Goal: Submit feedback/report problem: Submit feedback/report problem

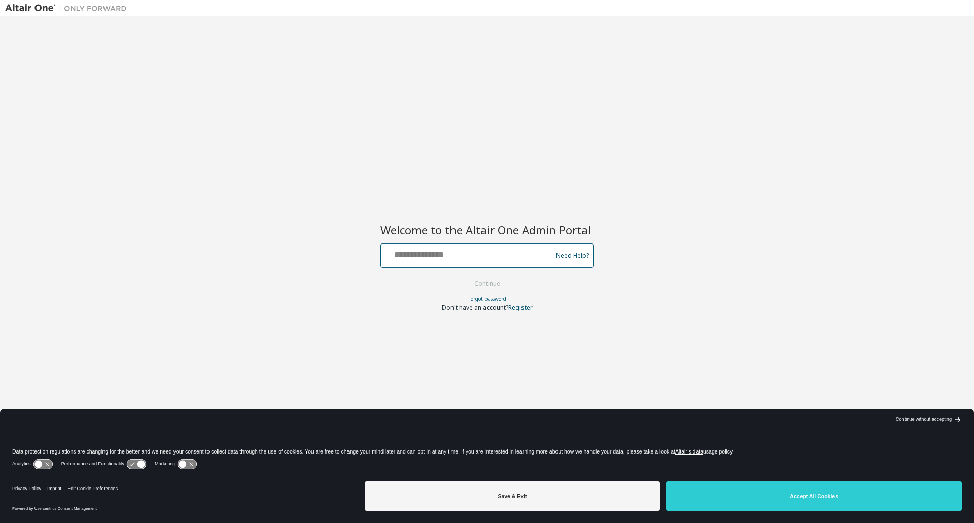
click at [447, 253] on input "text" at bounding box center [468, 253] width 166 height 15
type input "**********"
click at [488, 284] on button "Continue" at bounding box center [487, 283] width 47 height 15
drag, startPoint x: 806, startPoint y: 490, endPoint x: 820, endPoint y: 494, distance: 13.8
click at [806, 490] on button "Accept All Cookies" at bounding box center [814, 496] width 296 height 29
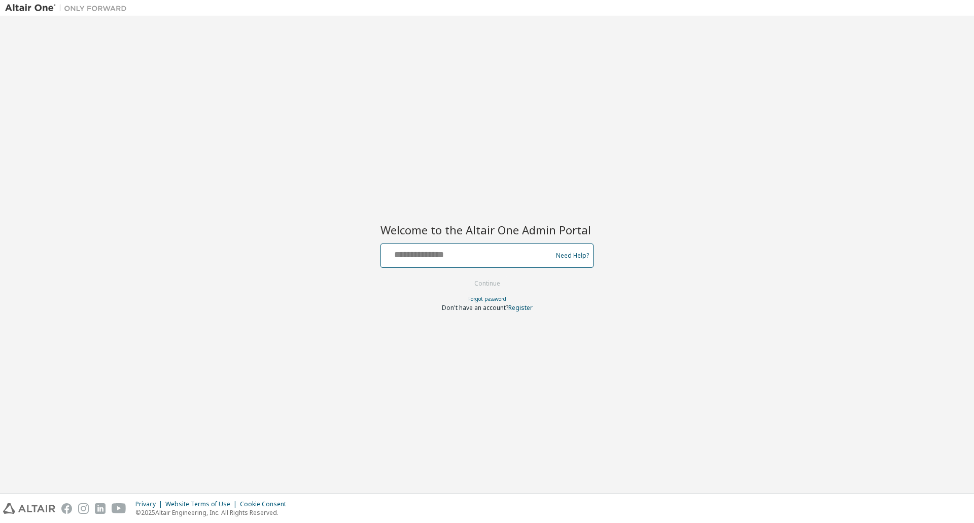
click at [467, 259] on input "text" at bounding box center [468, 253] width 166 height 15
type input "**********"
click at [567, 255] on link "Need Help?" at bounding box center [572, 255] width 33 height 1
click at [444, 252] on input "text" at bounding box center [468, 253] width 166 height 15
type input "**********"
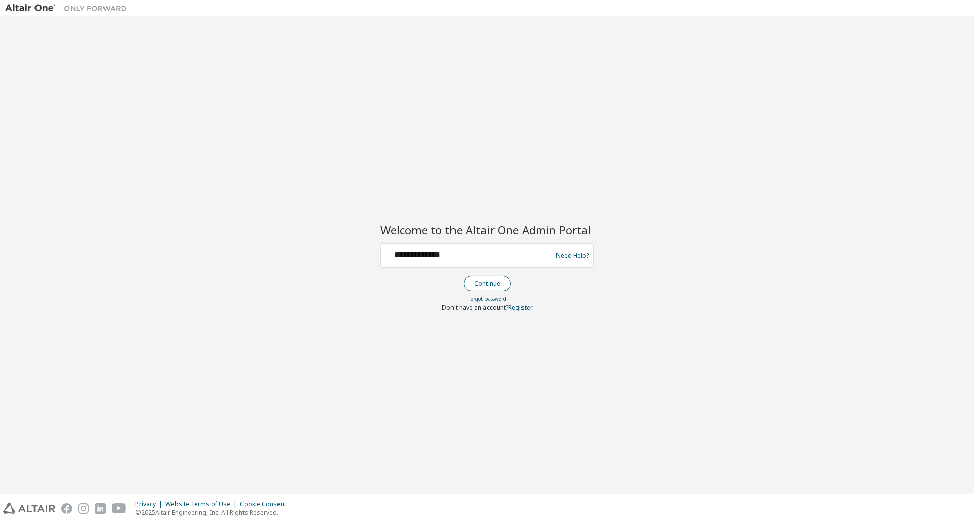
drag, startPoint x: 493, startPoint y: 282, endPoint x: 498, endPoint y: 281, distance: 5.2
click at [498, 281] on button "Continue" at bounding box center [487, 283] width 47 height 15
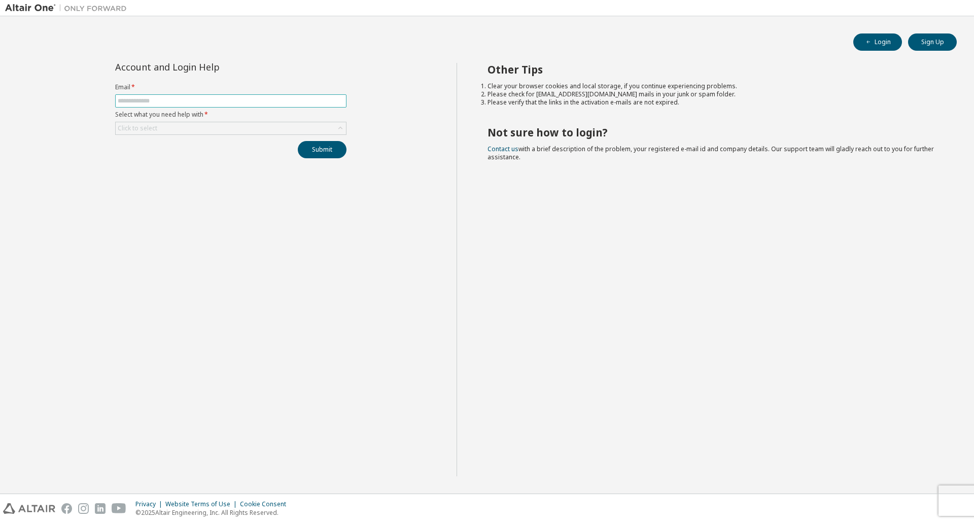
click at [143, 100] on input "text" at bounding box center [231, 101] width 226 height 8
type input "**********"
click at [178, 125] on div "Click to select" at bounding box center [231, 128] width 230 height 12
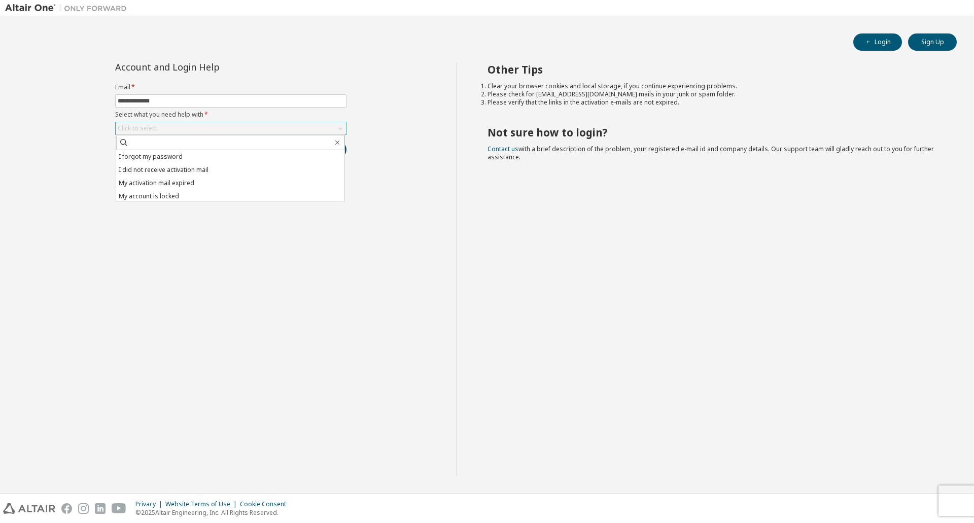
click at [138, 124] on div "Click to select" at bounding box center [138, 128] width 40 height 8
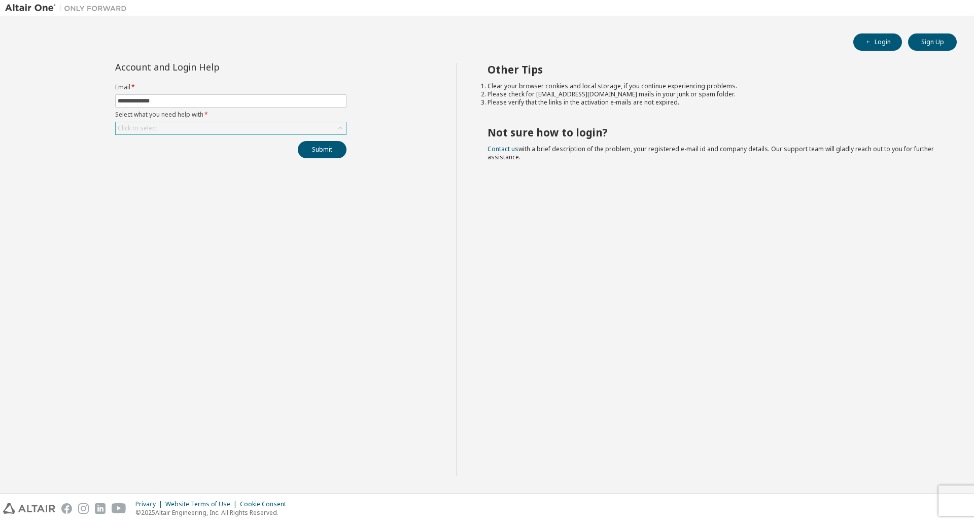
click at [142, 127] on div "Click to select" at bounding box center [138, 128] width 40 height 8
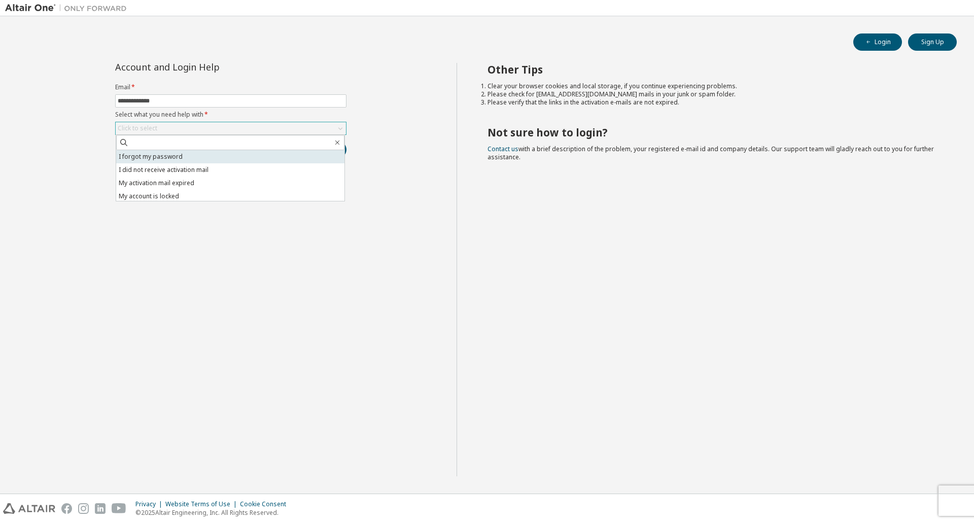
click at [150, 154] on li "I forgot my password" at bounding box center [230, 156] width 228 height 13
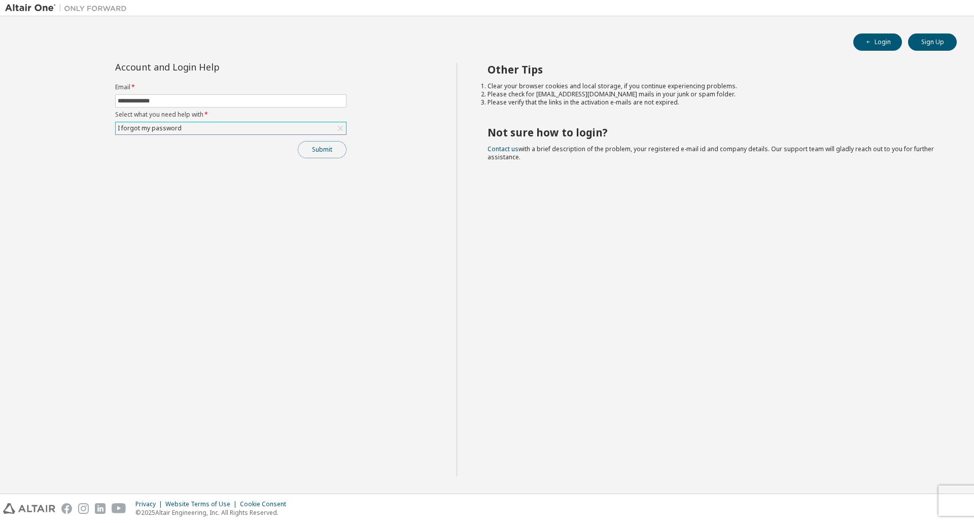
click at [326, 146] on button "Submit" at bounding box center [322, 149] width 49 height 17
click at [328, 150] on button "Submit" at bounding box center [322, 149] width 49 height 17
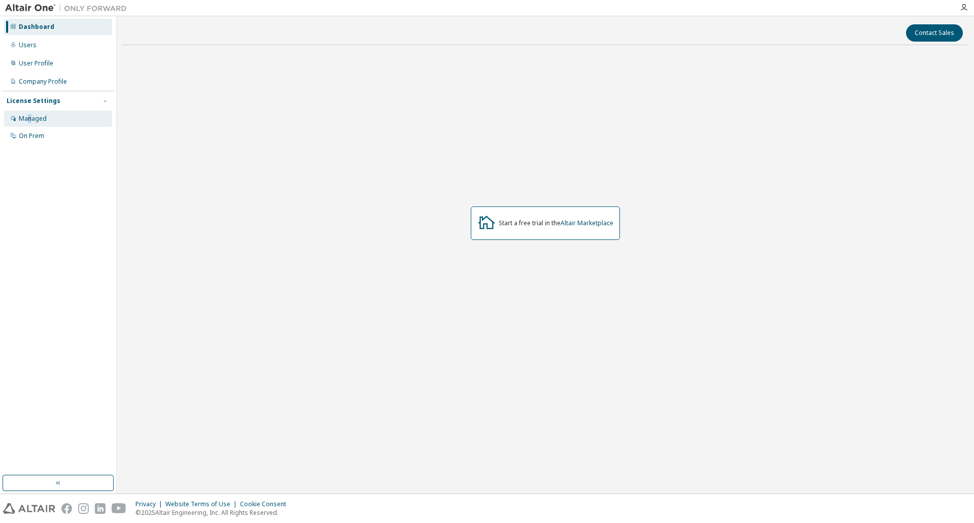
click at [30, 117] on div "Managed" at bounding box center [33, 119] width 28 height 8
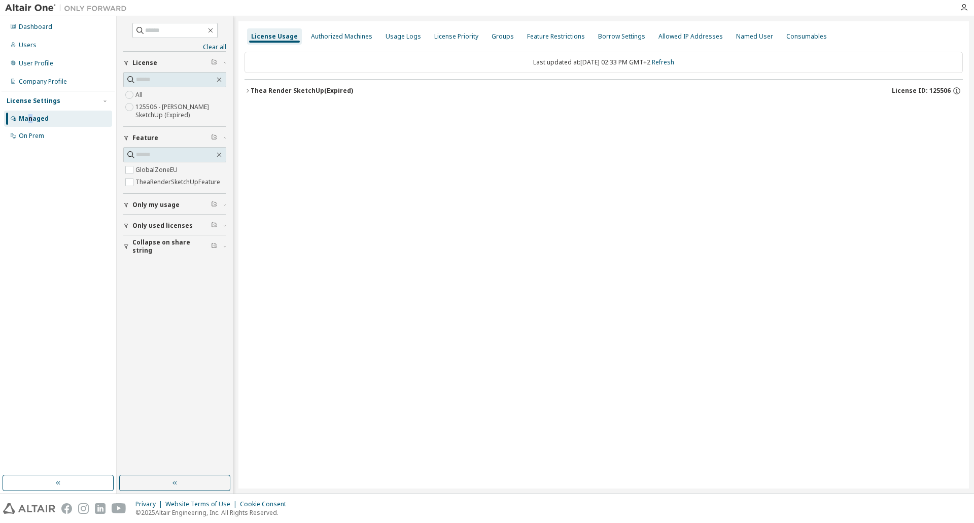
click at [165, 203] on span "Only my usage" at bounding box center [155, 205] width 47 height 8
click at [156, 253] on span "Only used licenses" at bounding box center [162, 255] width 60 height 8
click at [354, 37] on div "Authorized Machines" at bounding box center [341, 36] width 61 height 8
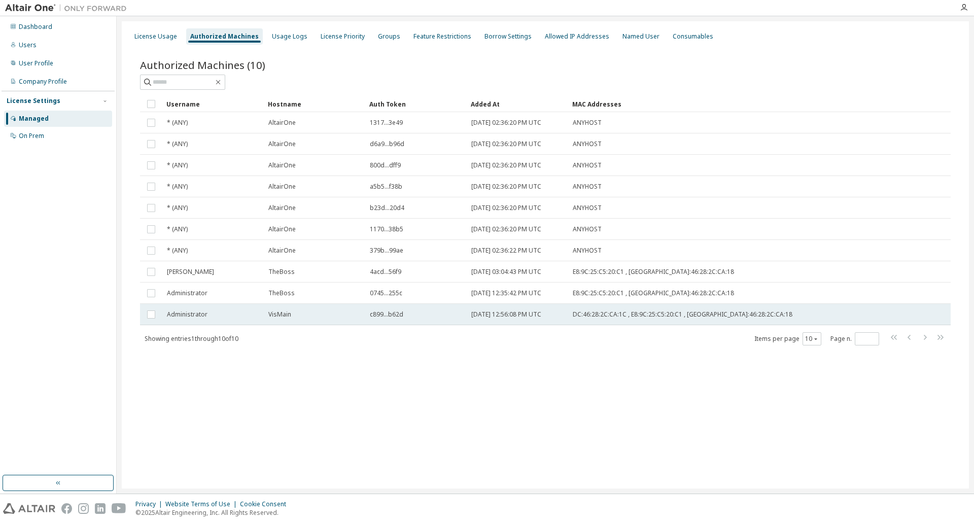
click at [314, 313] on div "VisMain" at bounding box center [314, 315] width 92 height 8
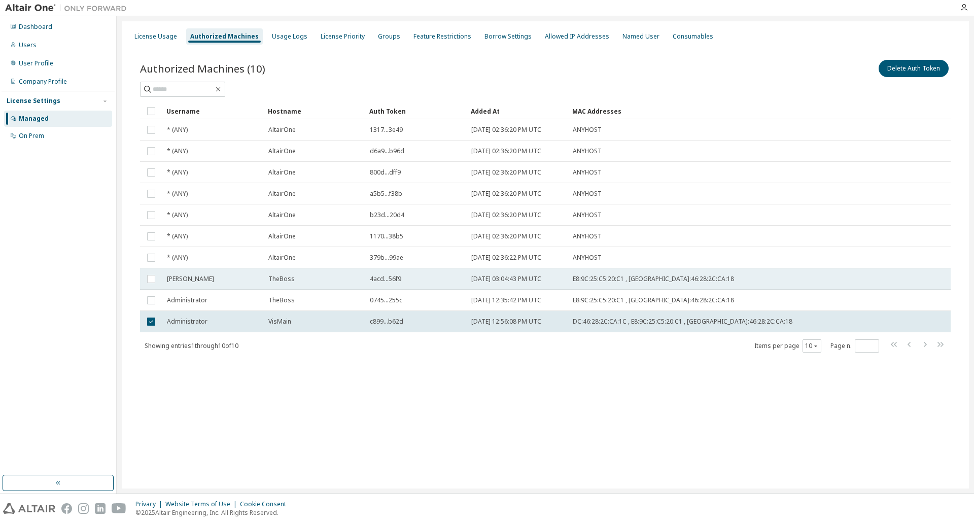
click at [605, 276] on span "E8:9C:25:C5:20:C1 , DC:46:28:2C:CA:18" at bounding box center [653, 279] width 161 height 8
click at [192, 282] on div "Ivan" at bounding box center [213, 279] width 92 height 8
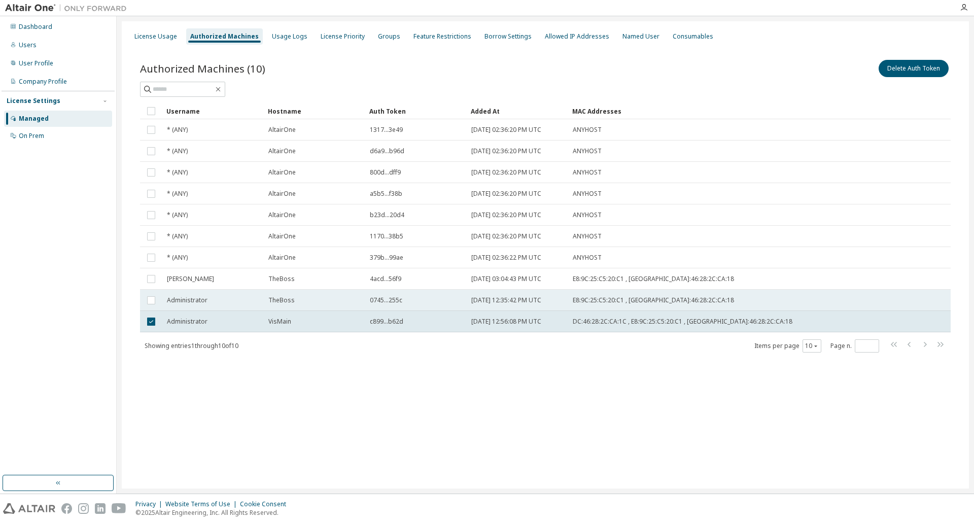
click at [185, 298] on span "Administrator" at bounding box center [187, 300] width 41 height 8
click at [355, 323] on div "VisMain" at bounding box center [314, 322] width 92 height 8
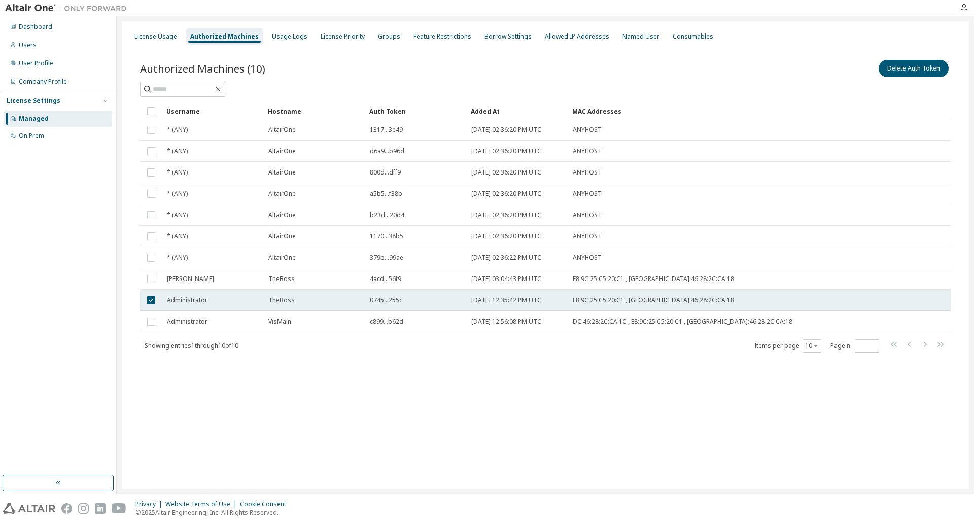
click at [354, 302] on div "TheBoss" at bounding box center [314, 300] width 92 height 8
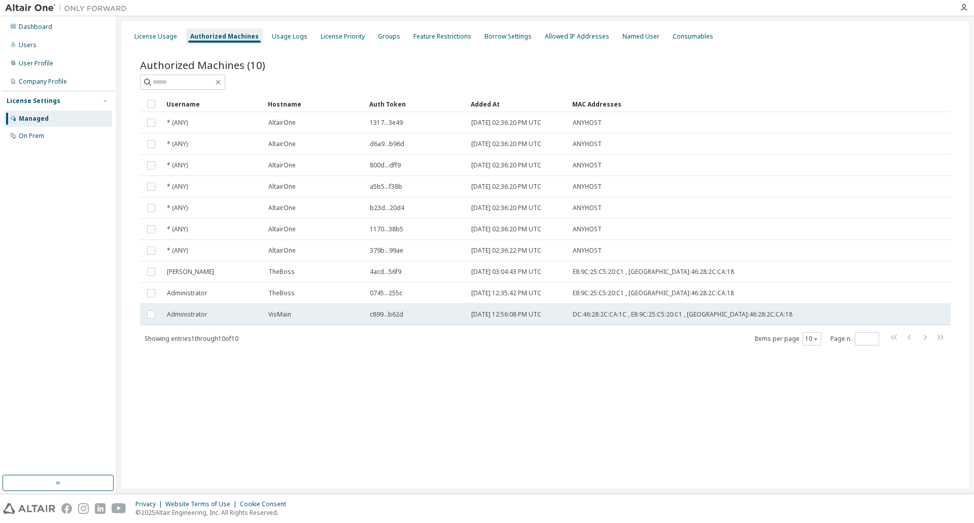
click at [358, 316] on div "VisMain" at bounding box center [314, 315] width 92 height 8
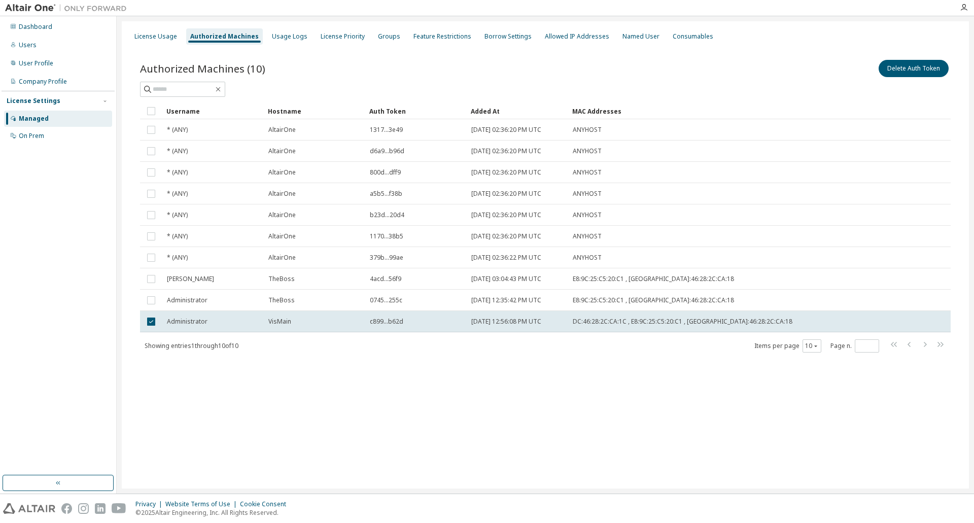
click at [437, 350] on div "Showing entries 1 through 10 of 10 Items per page 10 Page n. *" at bounding box center [545, 346] width 811 height 15
click at [647, 407] on div "License Usage Authorized Machines Usage Logs License Priority Groups Feature Re…" at bounding box center [546, 254] width 848 height 467
click at [51, 132] on div "On Prem" at bounding box center [58, 136] width 108 height 16
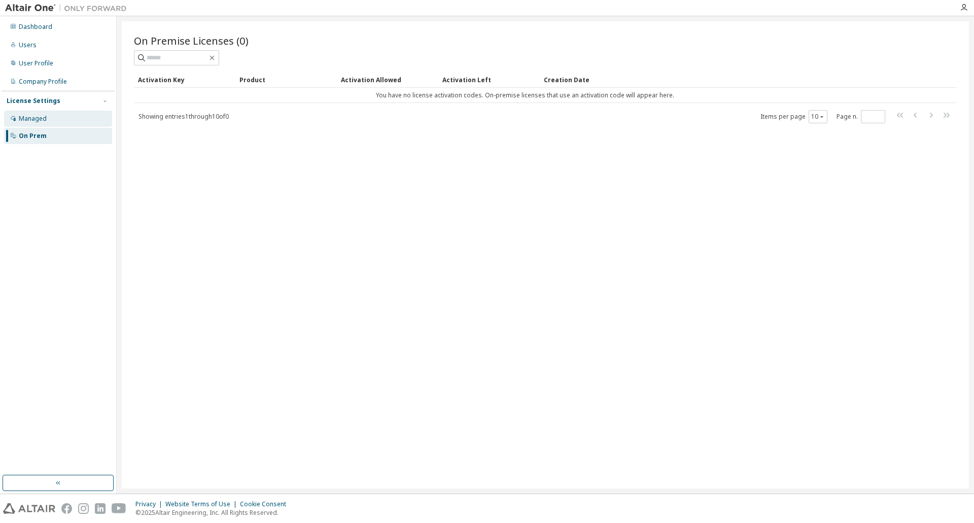
click at [48, 118] on div "Managed" at bounding box center [58, 119] width 108 height 16
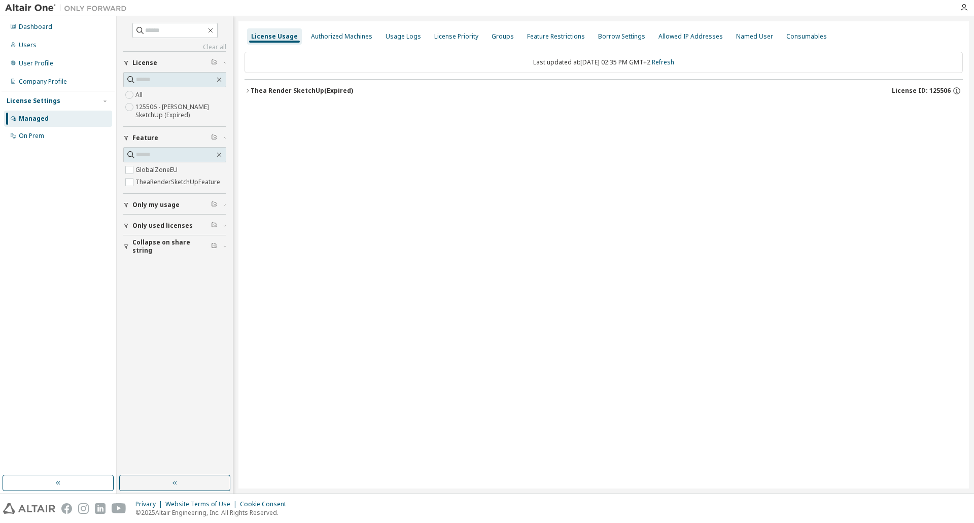
click at [302, 89] on div "Thea Render SketchUp (Expired)" at bounding box center [302, 91] width 103 height 8
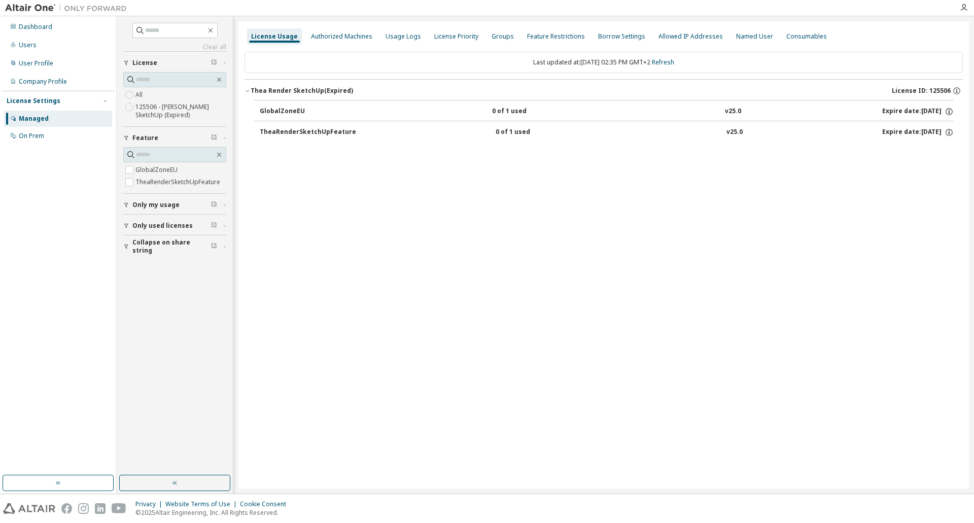
click at [172, 204] on span "Only my usage" at bounding box center [155, 205] width 47 height 8
click at [143, 109] on label "125506 - Thea Render SketchUp (Expired)" at bounding box center [181, 111] width 91 height 20
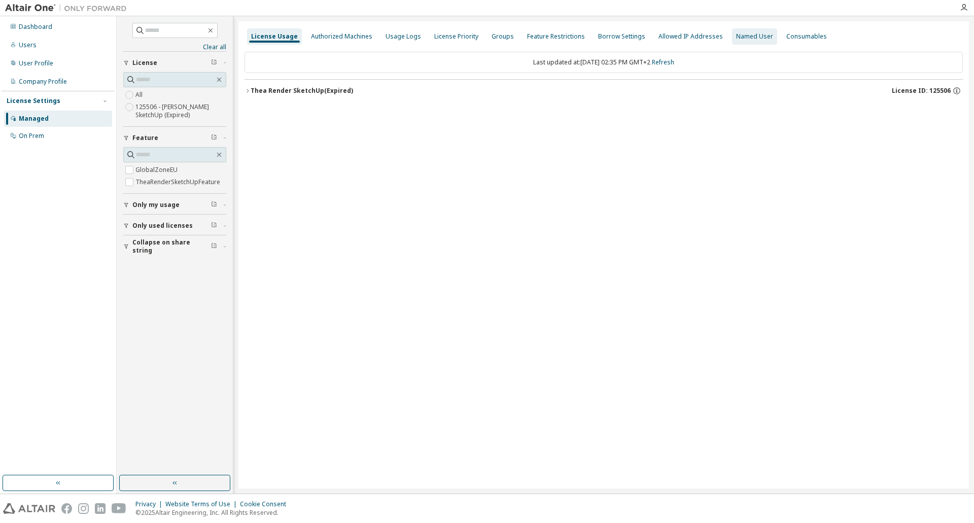
click at [739, 35] on div "Named User" at bounding box center [754, 36] width 37 height 8
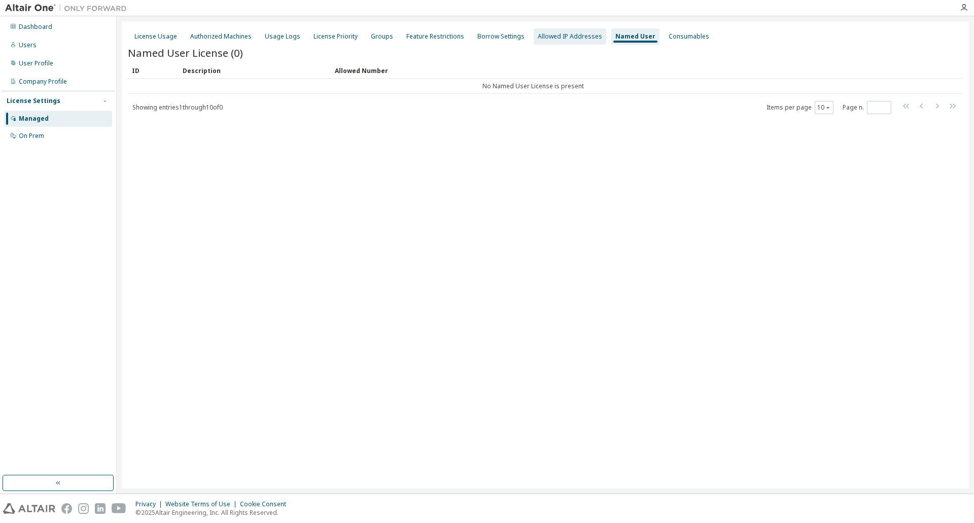
click at [577, 38] on div "Allowed IP Addresses" at bounding box center [570, 36] width 64 height 8
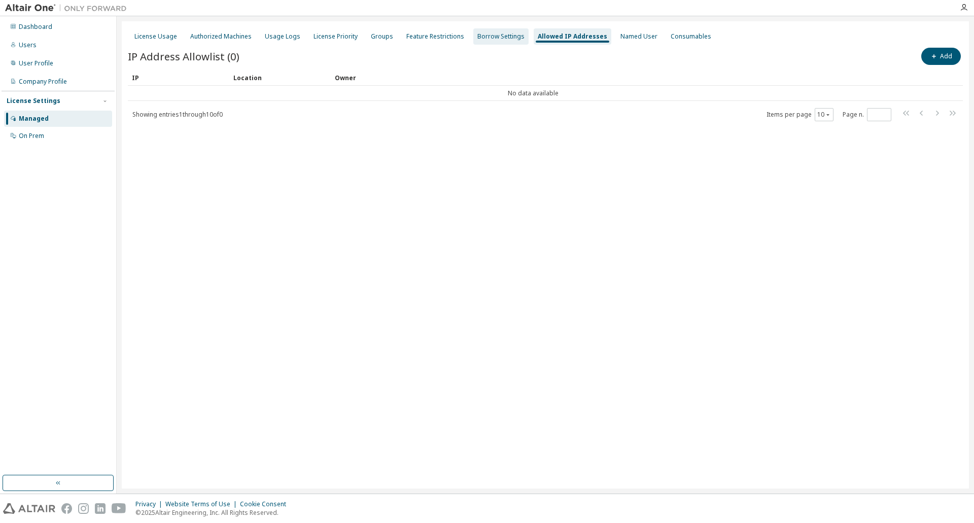
click at [485, 36] on div "Borrow Settings" at bounding box center [501, 36] width 47 height 8
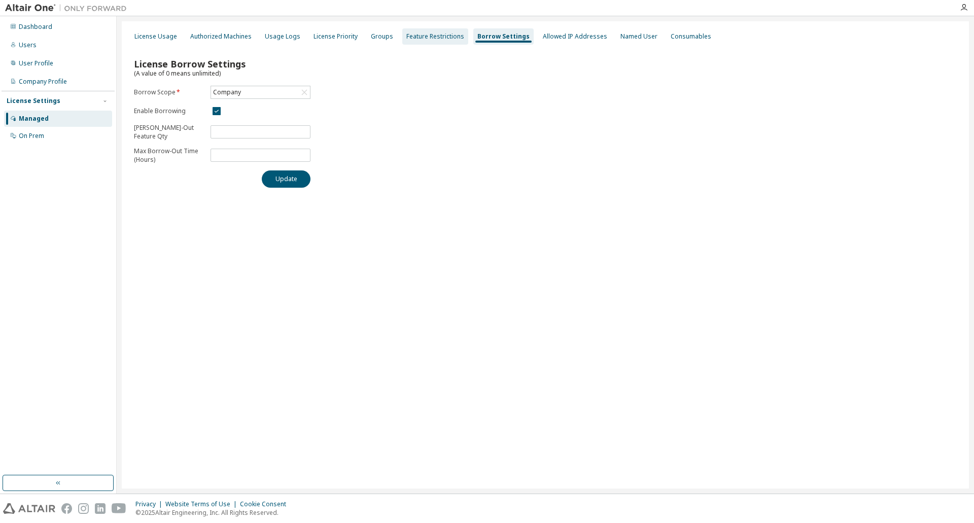
click at [425, 36] on div "Feature Restrictions" at bounding box center [436, 36] width 58 height 8
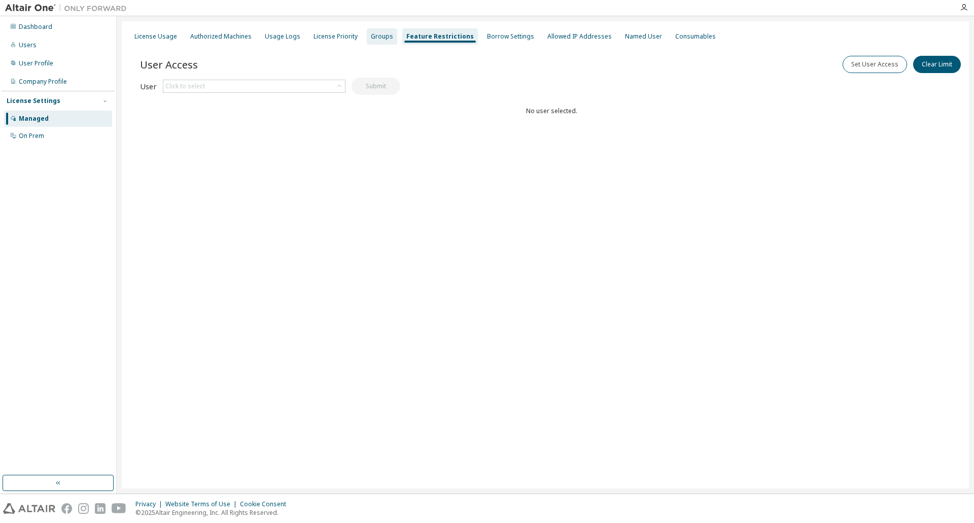
click at [377, 38] on div "Groups" at bounding box center [382, 36] width 22 height 8
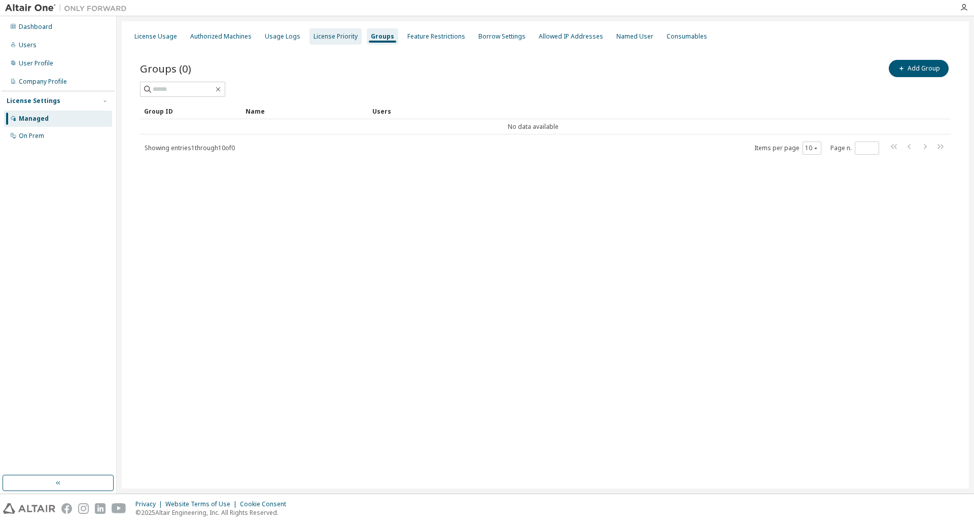
click at [319, 40] on div "License Priority" at bounding box center [336, 36] width 44 height 8
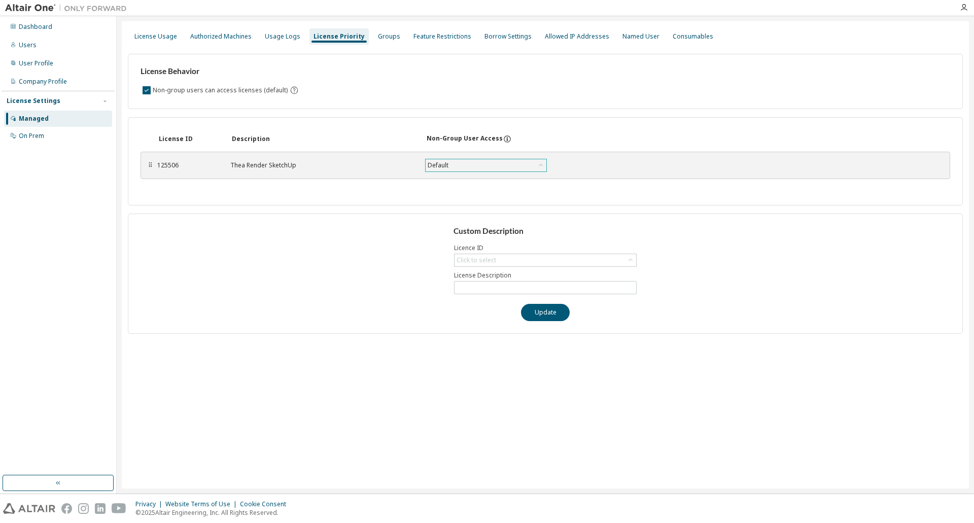
click at [440, 166] on div "Default" at bounding box center [438, 165] width 24 height 11
click at [281, 40] on div "Usage Logs" at bounding box center [283, 36] width 36 height 8
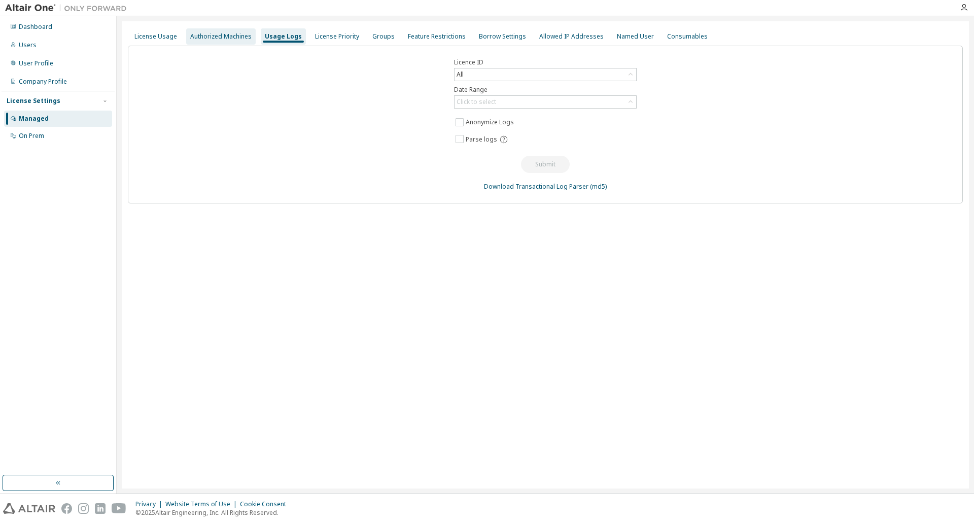
click at [237, 33] on div "Authorized Machines" at bounding box center [220, 36] width 61 height 8
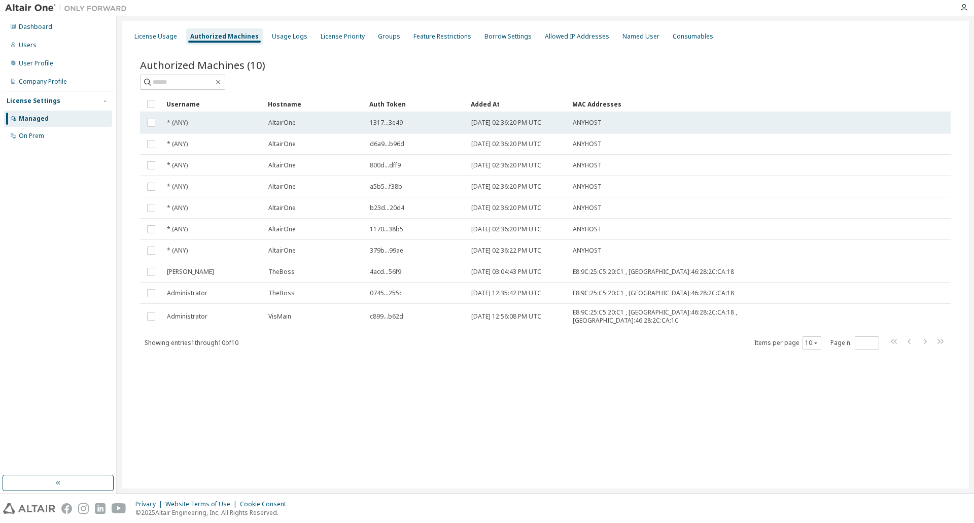
click at [394, 120] on span "1317...3e49" at bounding box center [386, 123] width 33 height 8
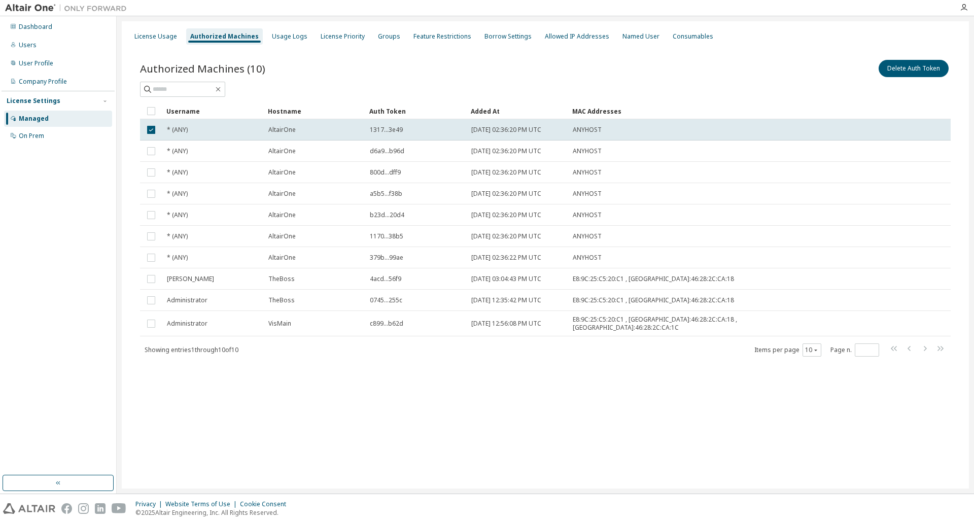
click at [394, 120] on td "1317...3e49" at bounding box center [416, 129] width 102 height 21
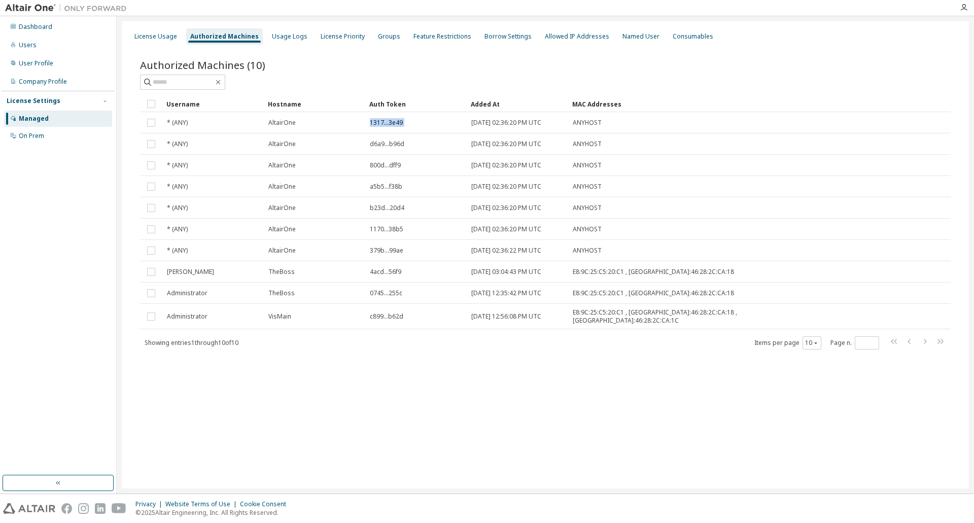
click at [394, 120] on span "1317...3e49" at bounding box center [386, 123] width 33 height 8
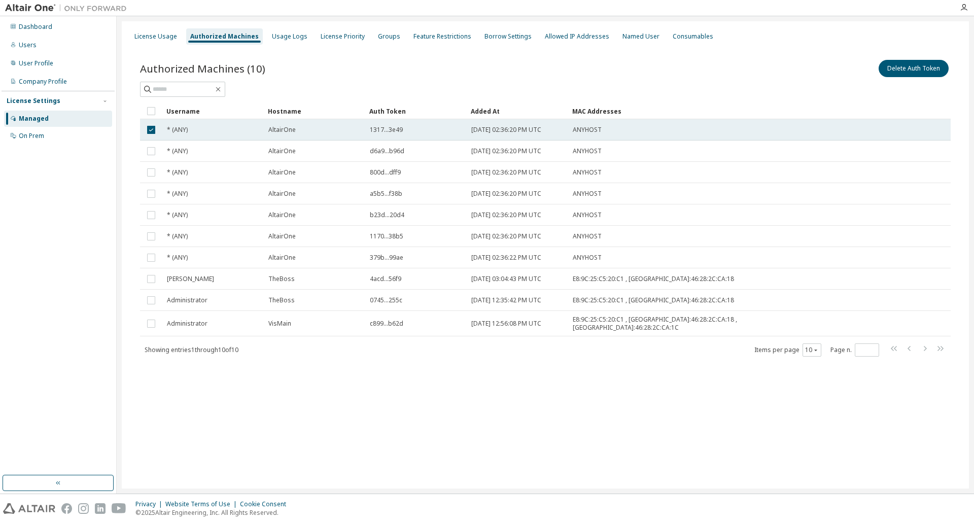
click at [402, 129] on span "1317...3e49" at bounding box center [386, 130] width 33 height 8
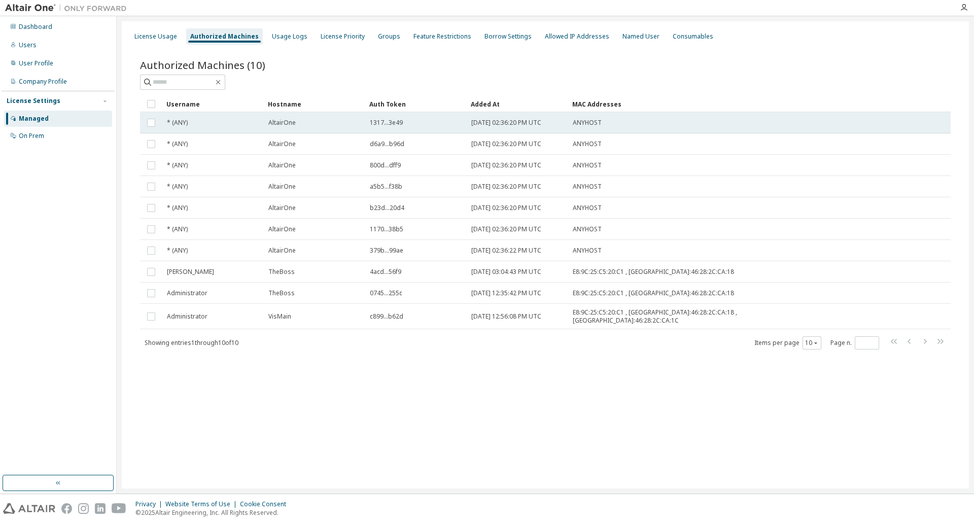
click at [401, 129] on td "1317...3e49" at bounding box center [416, 122] width 102 height 21
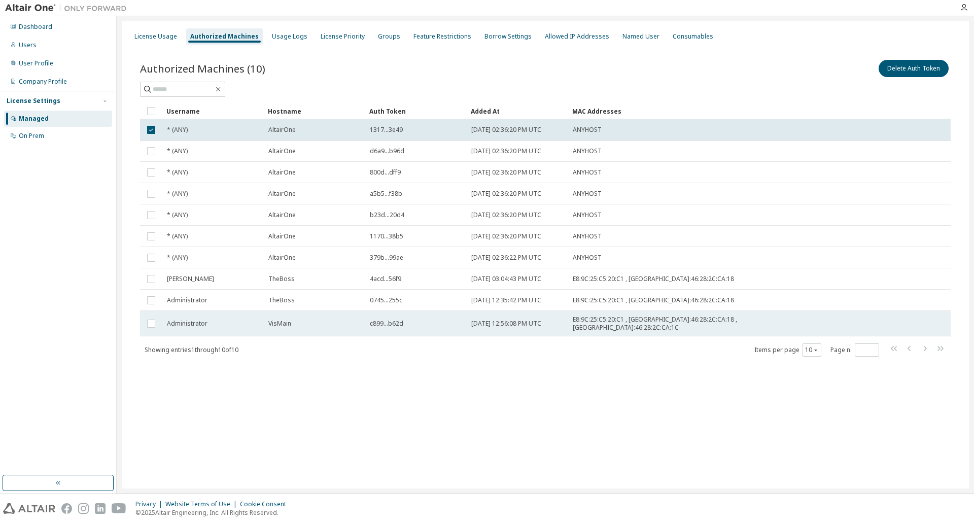
click at [294, 320] on div "VisMain" at bounding box center [314, 324] width 92 height 8
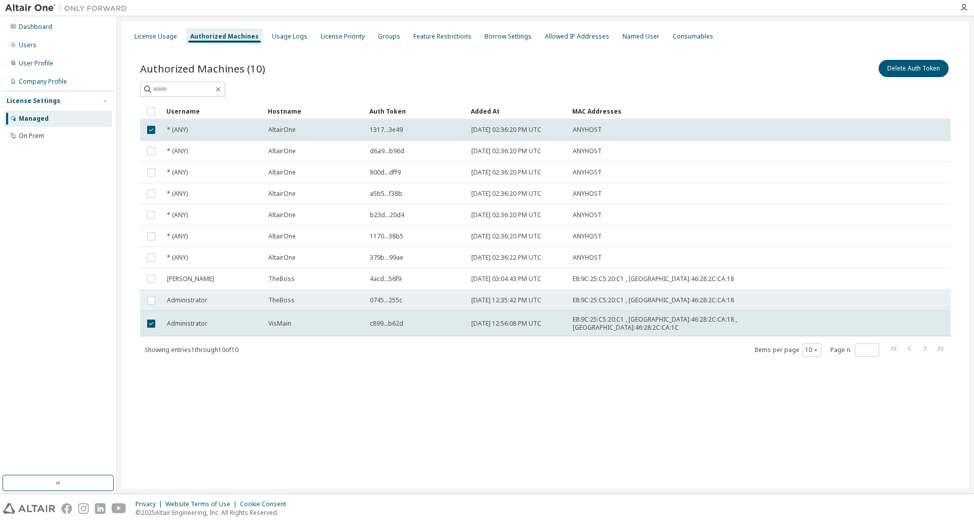
click at [320, 303] on div "TheBoss" at bounding box center [314, 300] width 92 height 8
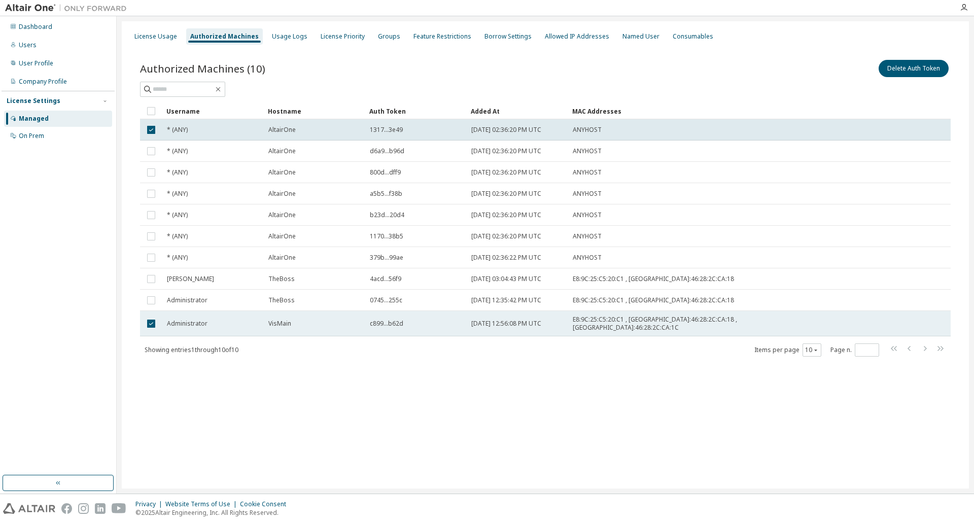
click at [318, 320] on div "VisMain" at bounding box center [314, 324] width 92 height 8
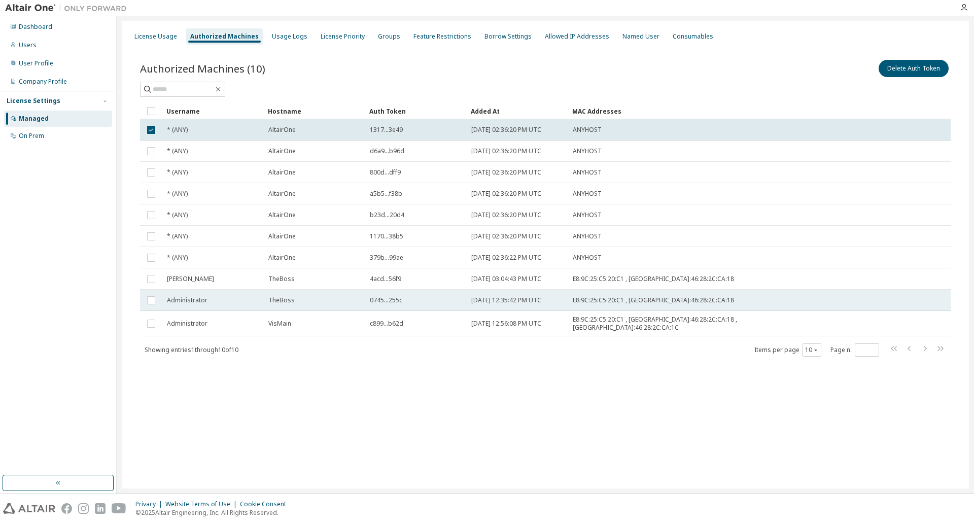
click at [319, 306] on td "TheBoss" at bounding box center [315, 300] width 102 height 21
drag, startPoint x: 319, startPoint y: 306, endPoint x: 315, endPoint y: 301, distance: 5.7
click at [315, 301] on div "TheBoss" at bounding box center [314, 300] width 92 height 8
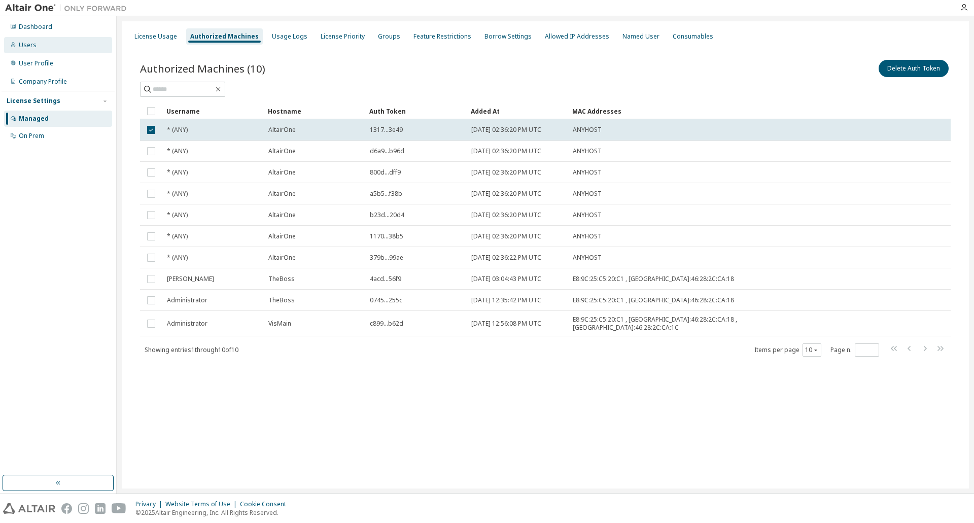
click at [32, 40] on div "Users" at bounding box center [58, 45] width 108 height 16
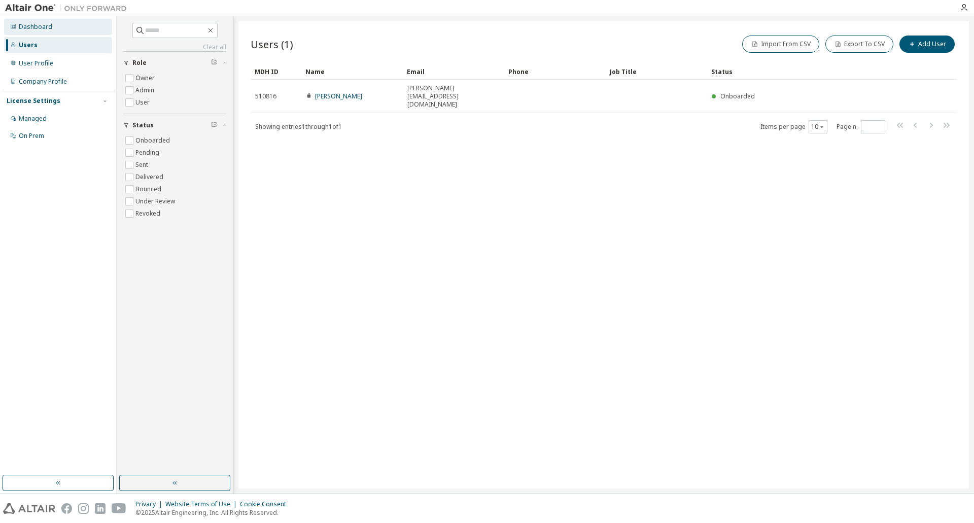
click at [38, 28] on div "Dashboard" at bounding box center [35, 27] width 33 height 8
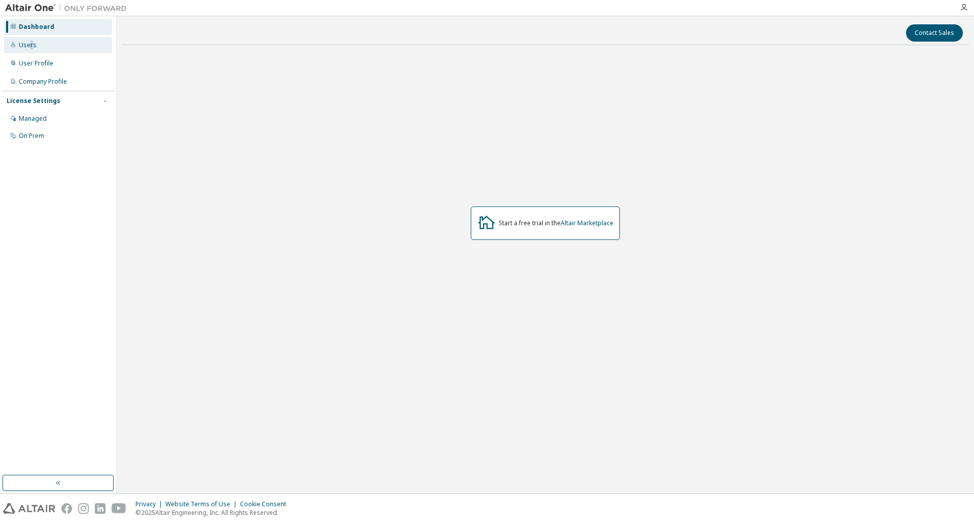
click at [31, 44] on div "Users" at bounding box center [28, 45] width 18 height 8
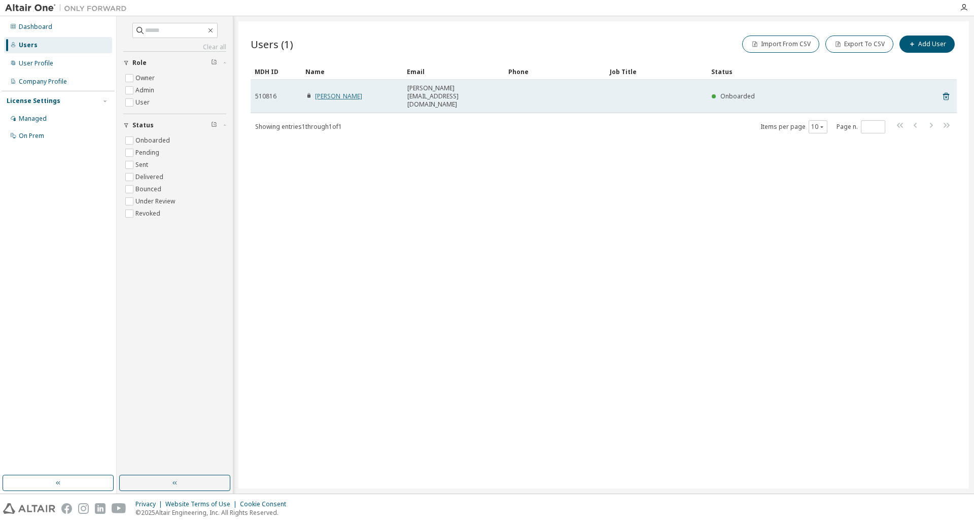
click at [336, 92] on link "Ivan Danielsen" at bounding box center [338, 96] width 47 height 9
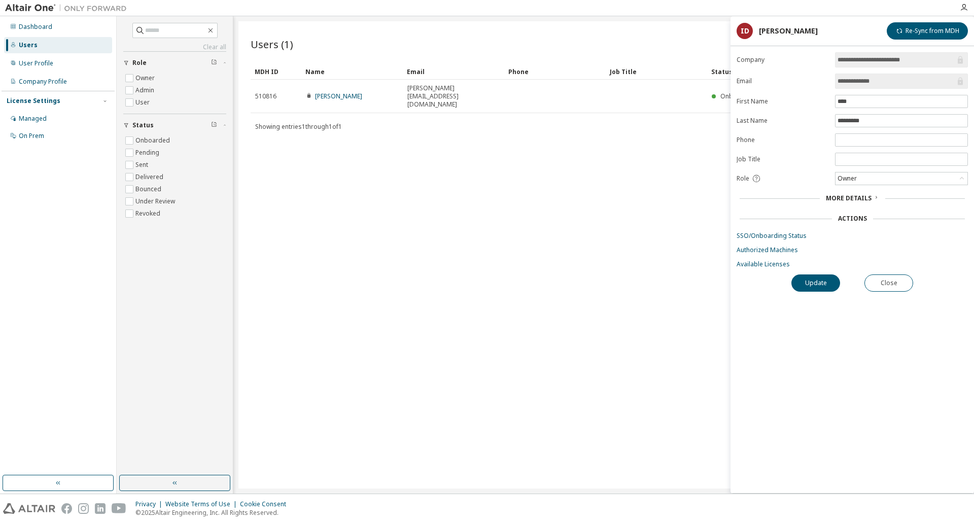
click at [868, 197] on span "More Details" at bounding box center [849, 198] width 46 height 9
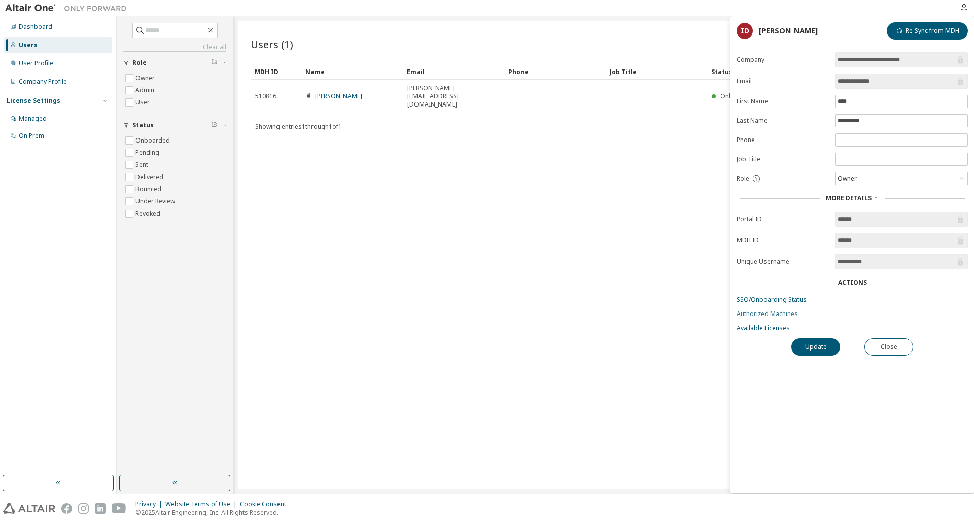
click at [770, 313] on link "Authorized Machines" at bounding box center [852, 314] width 231 height 8
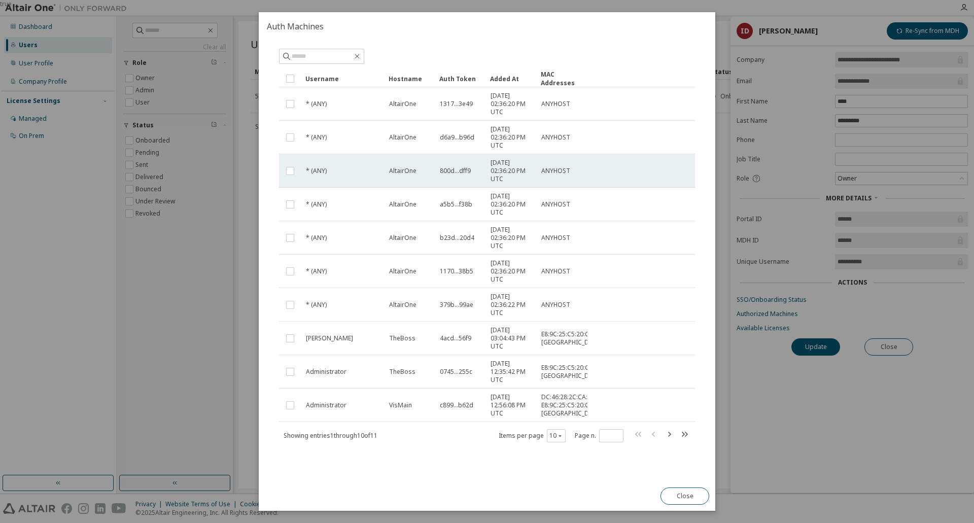
scroll to position [43, 0]
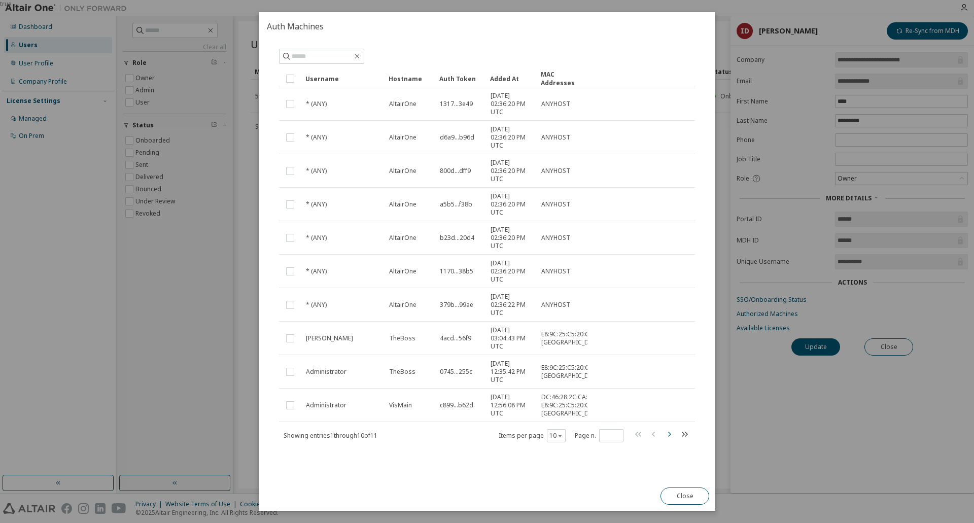
click at [664, 434] on icon "button" at bounding box center [669, 434] width 12 height 12
type input "*"
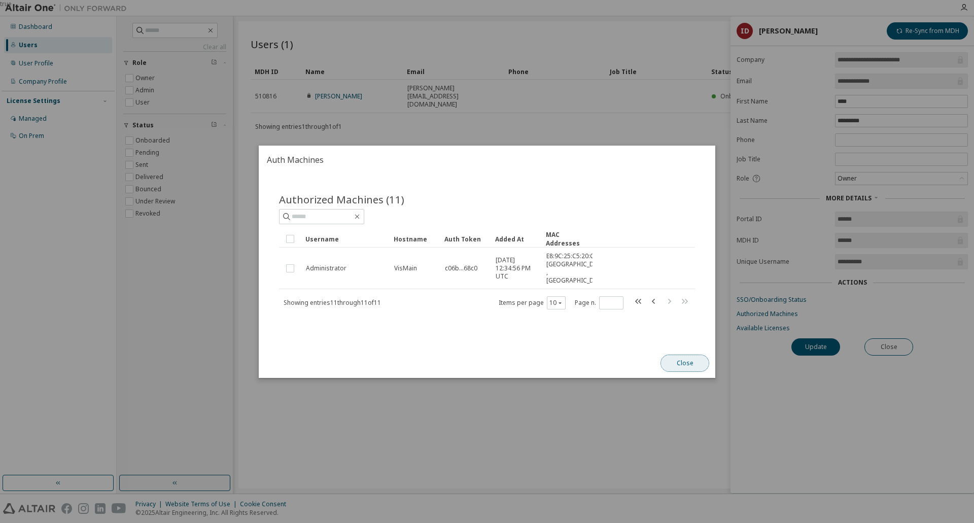
click at [689, 369] on button "Close" at bounding box center [685, 363] width 49 height 17
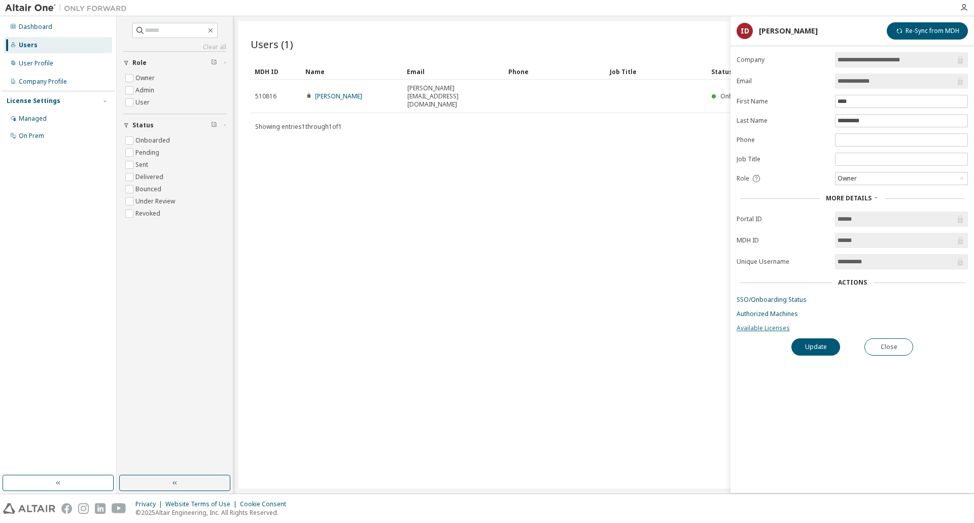
click at [772, 331] on link "Available Licenses" at bounding box center [852, 328] width 231 height 8
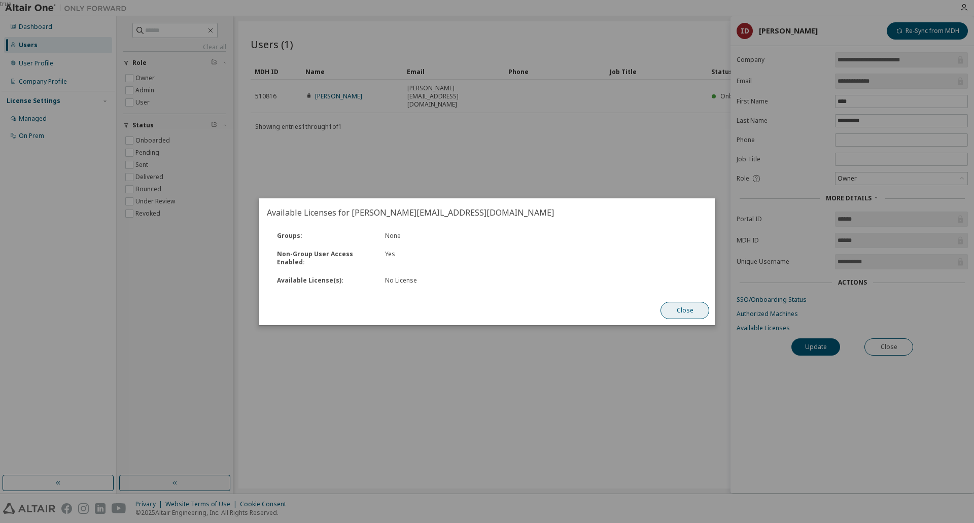
click at [674, 315] on button "Close" at bounding box center [685, 310] width 49 height 17
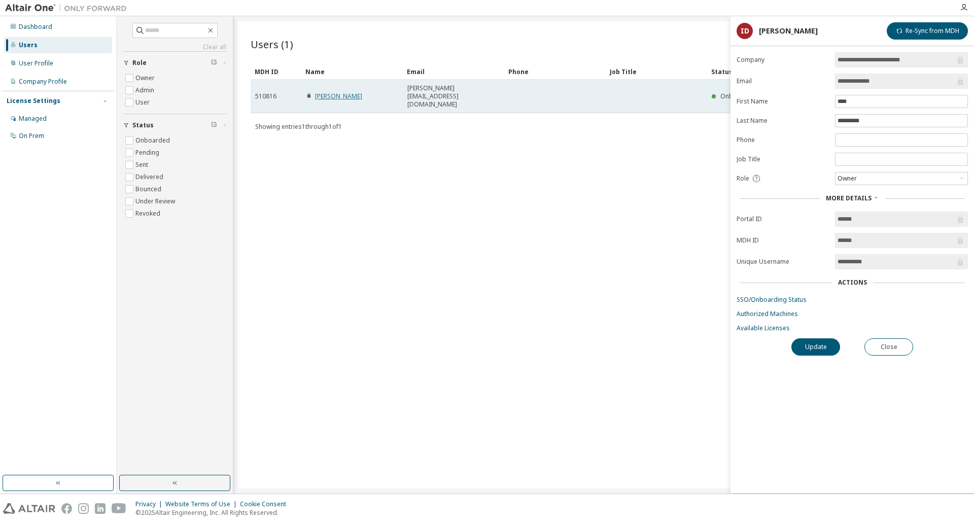
click at [325, 92] on link "Ivan Danielsen" at bounding box center [338, 96] width 47 height 9
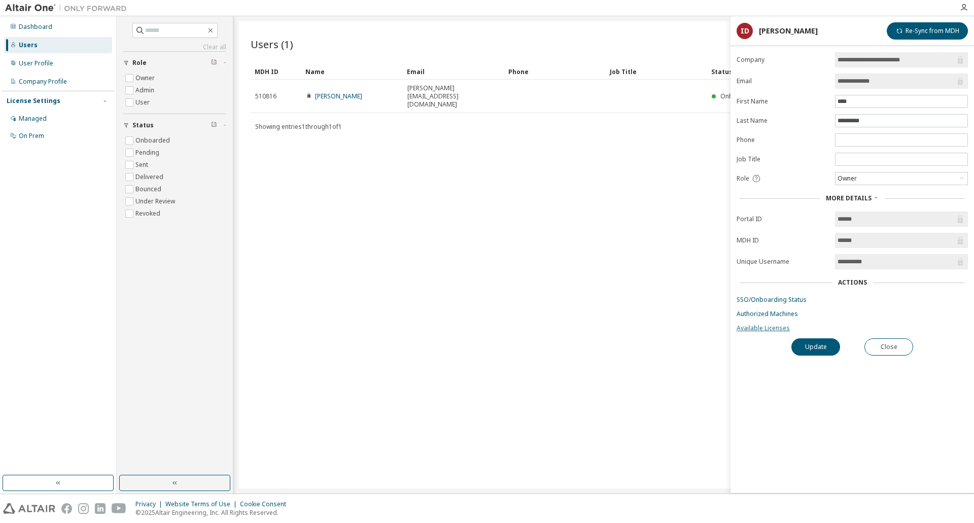
click at [775, 328] on link "Available Licenses" at bounding box center [852, 328] width 231 height 8
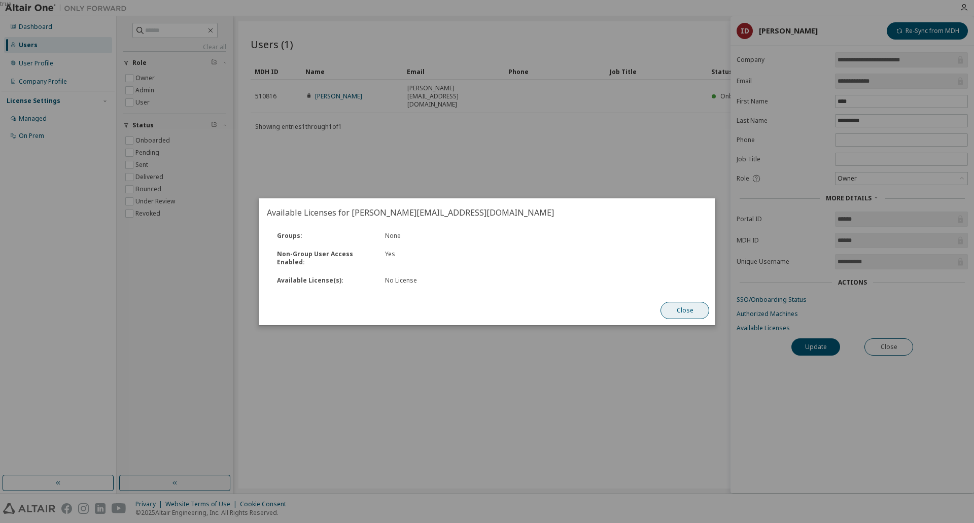
click at [691, 312] on button "Close" at bounding box center [685, 310] width 49 height 17
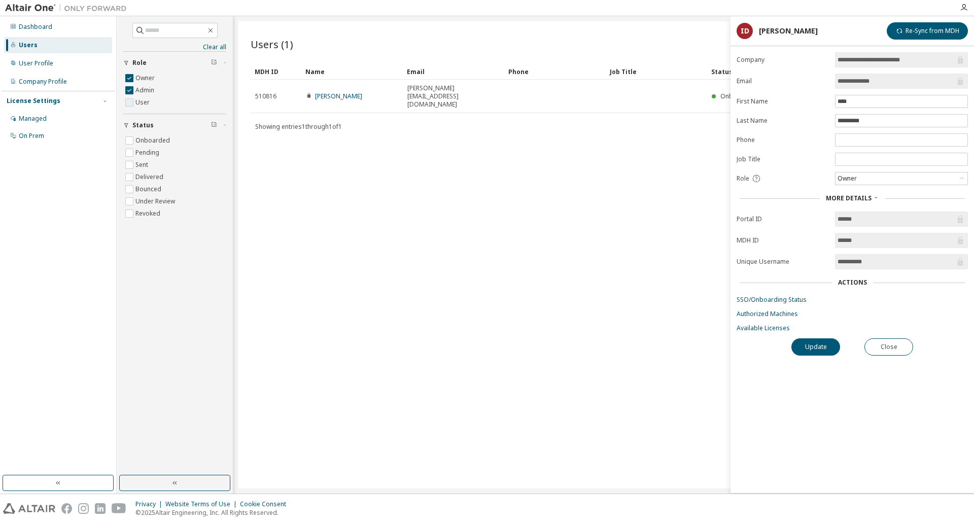
click at [149, 104] on label "User" at bounding box center [144, 102] width 16 height 12
click at [827, 346] on button "Update" at bounding box center [816, 347] width 49 height 17
click at [770, 331] on link "Available Licenses" at bounding box center [852, 328] width 231 height 8
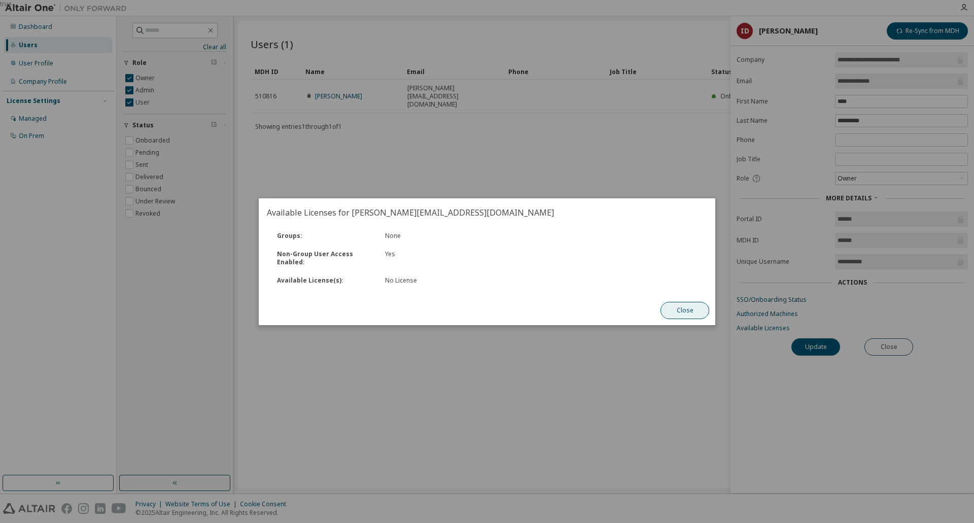
click at [699, 312] on button "Close" at bounding box center [685, 310] width 49 height 17
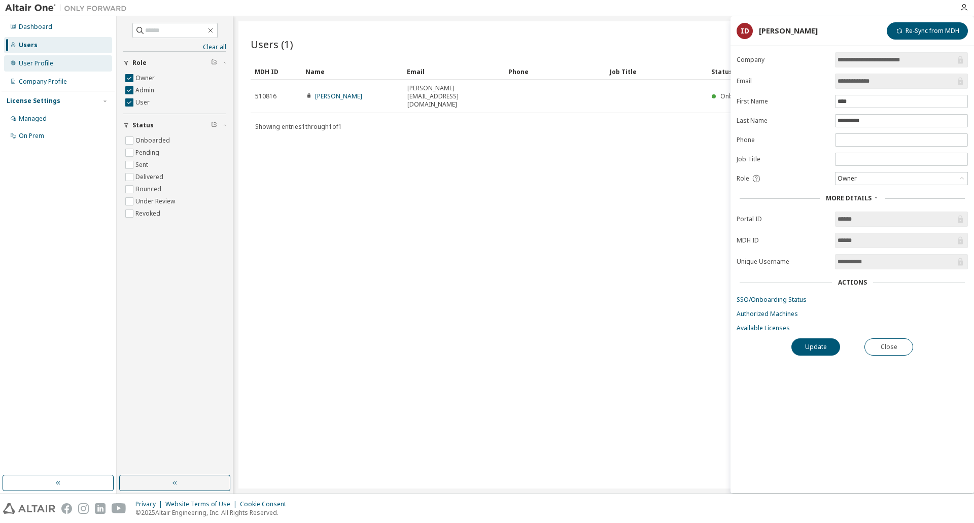
click at [35, 64] on div "User Profile" at bounding box center [36, 63] width 35 height 8
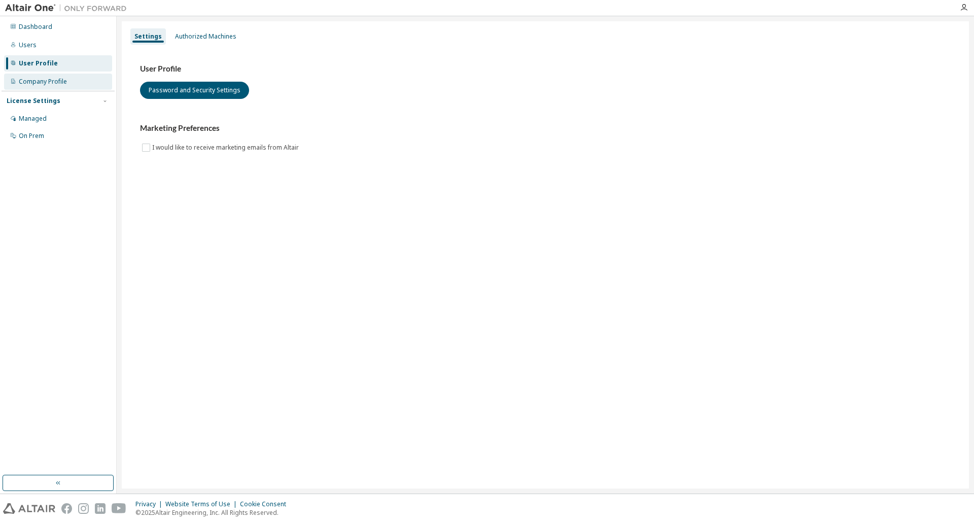
click at [45, 80] on div "Company Profile" at bounding box center [43, 82] width 48 height 8
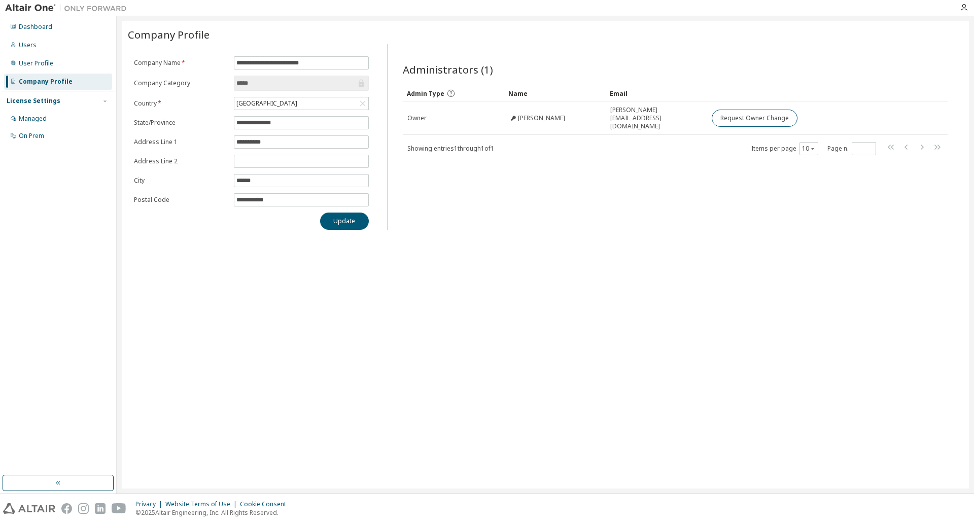
click at [39, 104] on div "License Settings" at bounding box center [34, 101] width 54 height 8
click at [40, 115] on div "Managed" at bounding box center [33, 119] width 28 height 8
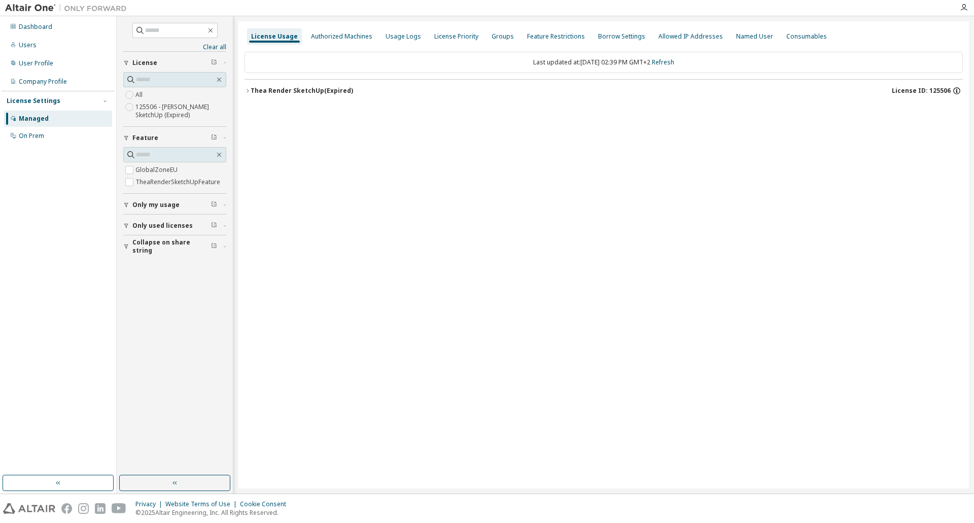
click at [958, 89] on icon "button" at bounding box center [957, 89] width 1 height 1
click at [953, 125] on icon at bounding box center [952, 126] width 6 height 7
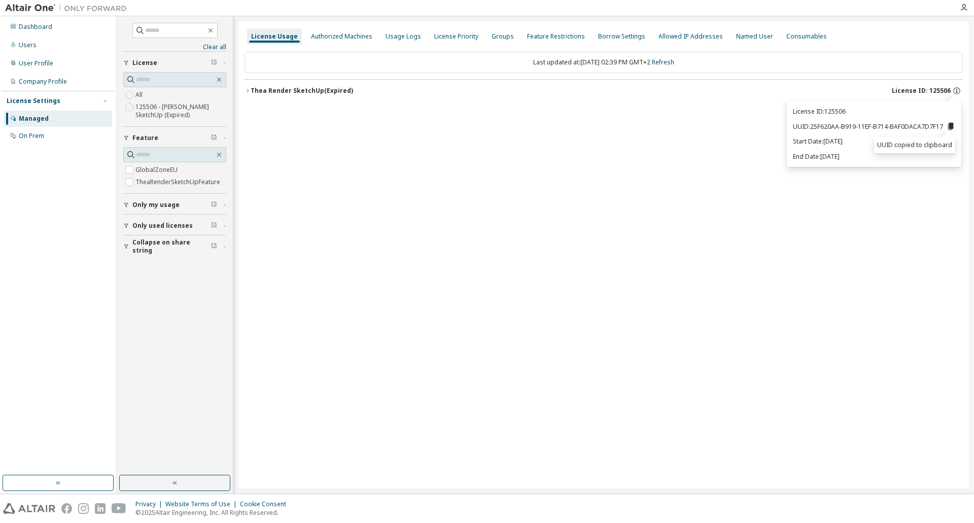
click at [861, 122] on p "UUID: 25F620AA-B919-11EF-B714-BAF0DACA7D7F17" at bounding box center [874, 126] width 162 height 9
click at [160, 112] on label "125506 - Thea Render SketchUp (Expired)" at bounding box center [181, 111] width 91 height 20
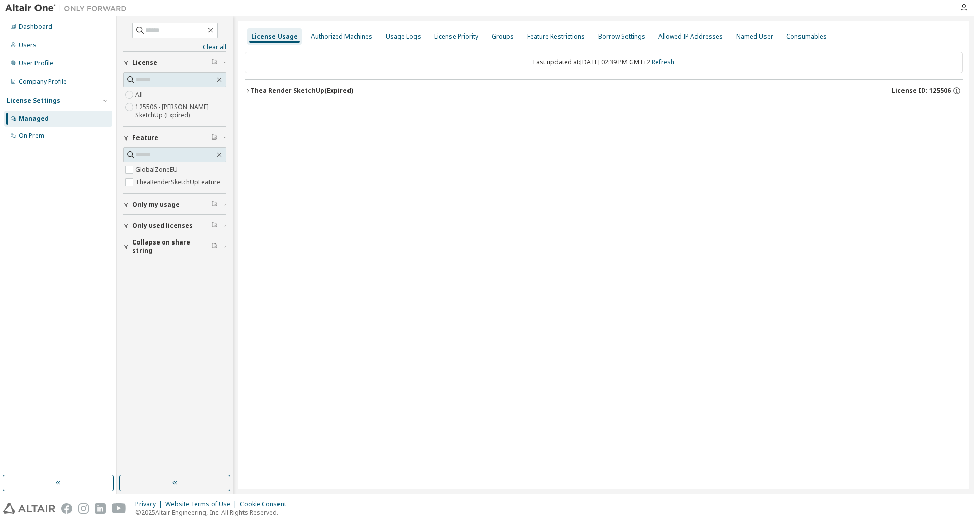
click at [131, 204] on div "button" at bounding box center [127, 205] width 9 height 6
click at [148, 255] on span "Only used licenses" at bounding box center [162, 255] width 60 height 8
click at [143, 271] on label "Yes" at bounding box center [142, 270] width 12 height 12
click at [303, 90] on div "Thea Render SketchUp (Expired)" at bounding box center [302, 91] width 103 height 8
click at [302, 90] on div "Thea Render SketchUp (Expired)" at bounding box center [302, 91] width 103 height 8
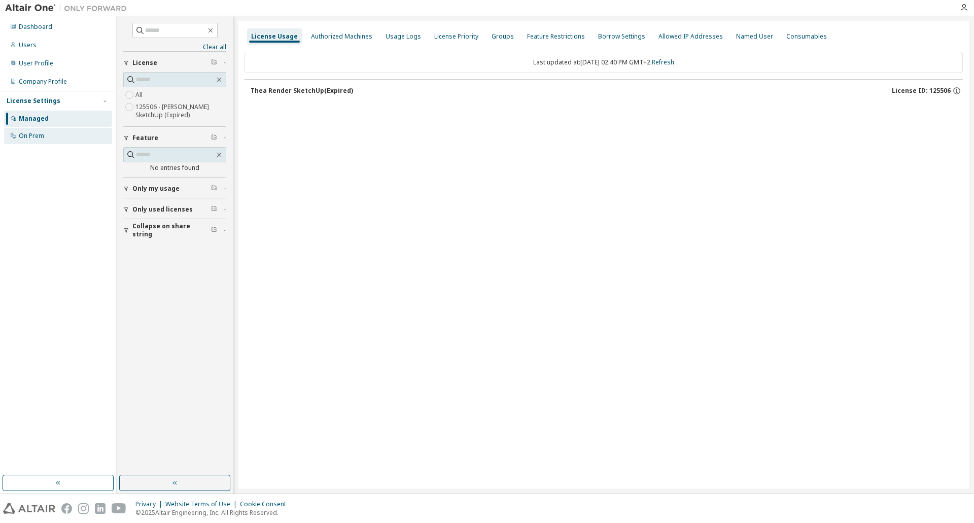
click at [35, 134] on div "On Prem" at bounding box center [31, 136] width 25 height 8
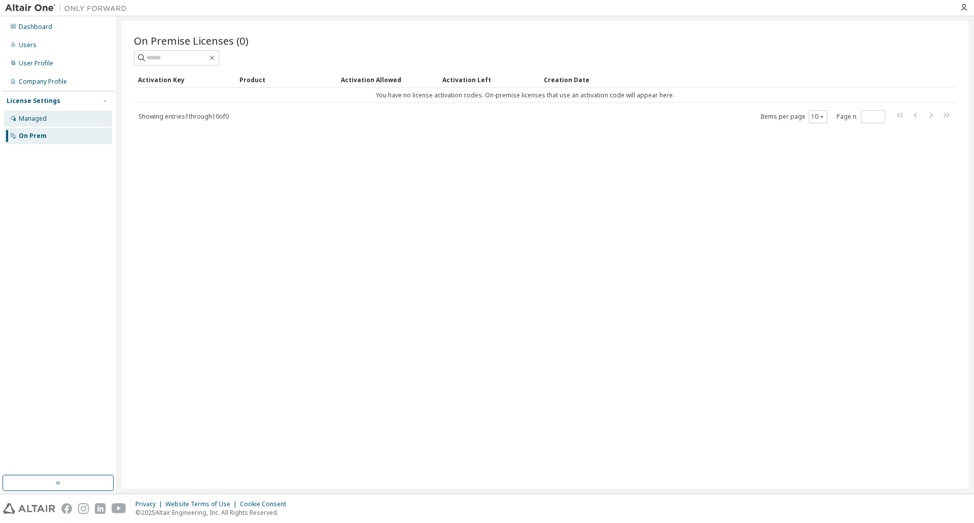
click at [37, 118] on div "Managed" at bounding box center [33, 119] width 28 height 8
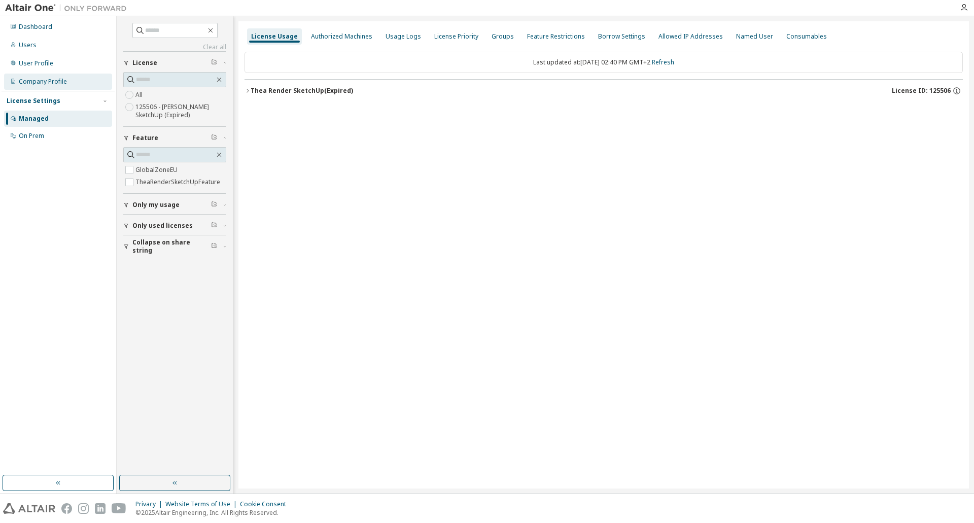
click at [57, 84] on div "Company Profile" at bounding box center [43, 82] width 48 height 8
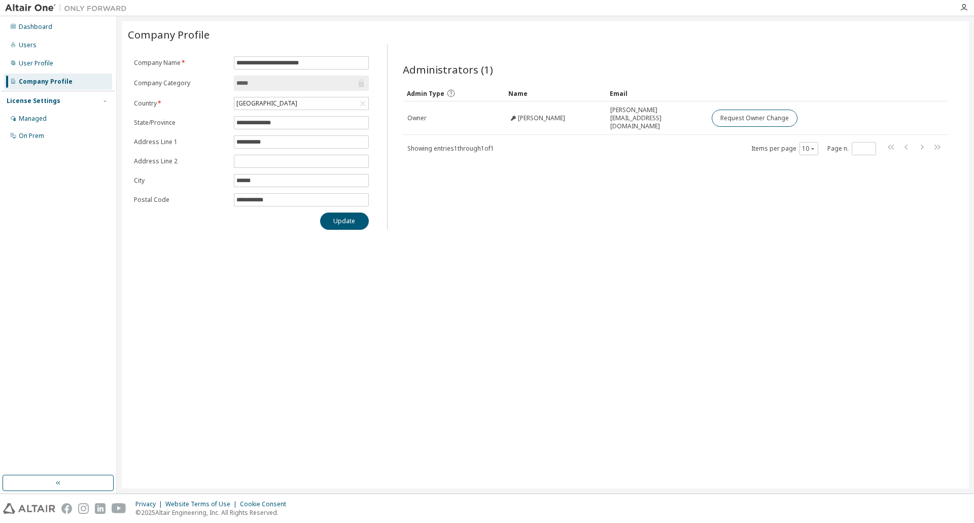
click at [40, 100] on div "License Settings" at bounding box center [34, 101] width 54 height 8
click at [35, 100] on div "License Settings" at bounding box center [34, 101] width 54 height 8
click at [31, 118] on div "Managed" at bounding box center [33, 119] width 28 height 8
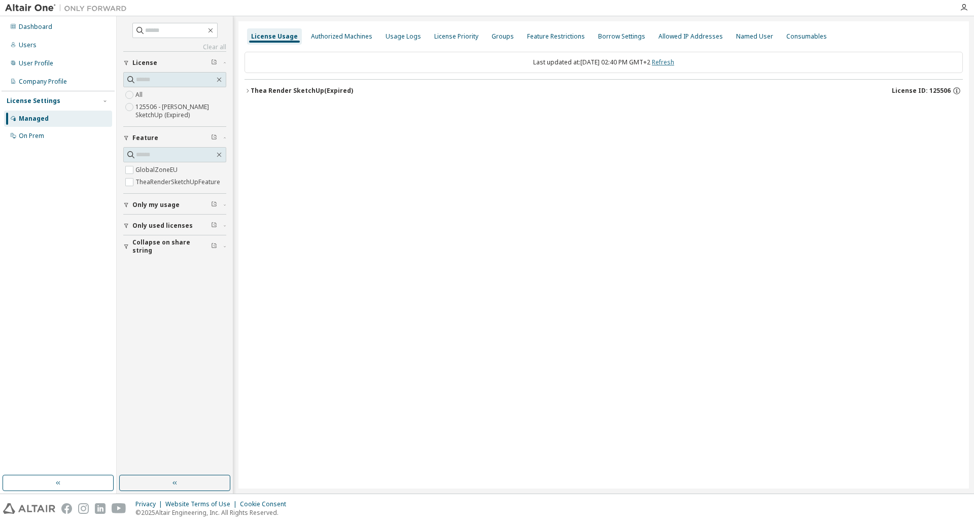
click at [674, 63] on link "Refresh" at bounding box center [663, 62] width 22 height 9
click at [674, 62] on link "Refresh" at bounding box center [663, 62] width 22 height 9
click at [324, 91] on div "Thea Render SketchUp (Expired)" at bounding box center [302, 91] width 103 height 8
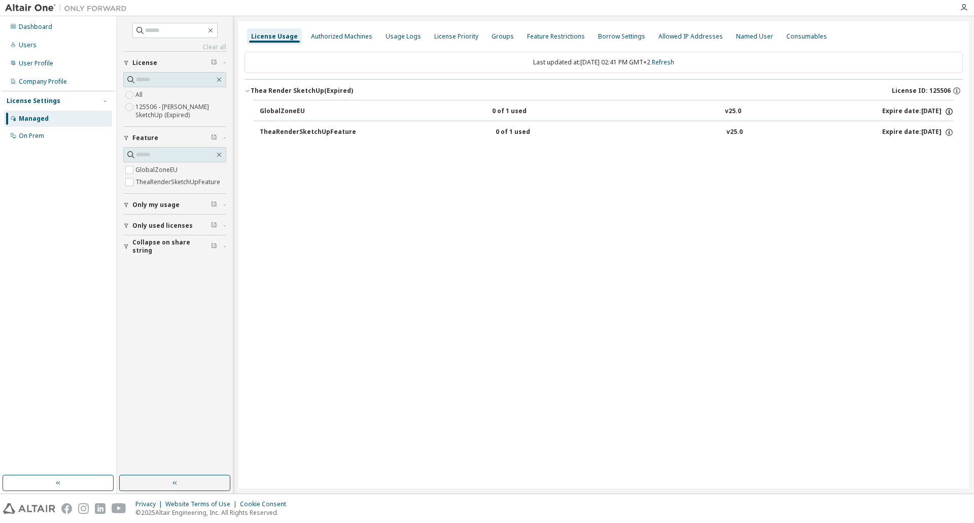
click at [949, 111] on icon "button" at bounding box center [949, 111] width 9 height 9
drag, startPoint x: 857, startPoint y: 168, endPoint x: 873, endPoint y: 163, distance: 17.5
click at [857, 168] on div "License Usage Authorized Machines Usage Logs License Priority Groups Feature Re…" at bounding box center [604, 254] width 731 height 467
click at [949, 132] on icon "button" at bounding box center [949, 132] width 9 height 9
click at [958, 91] on icon "button" at bounding box center [957, 90] width 9 height 9
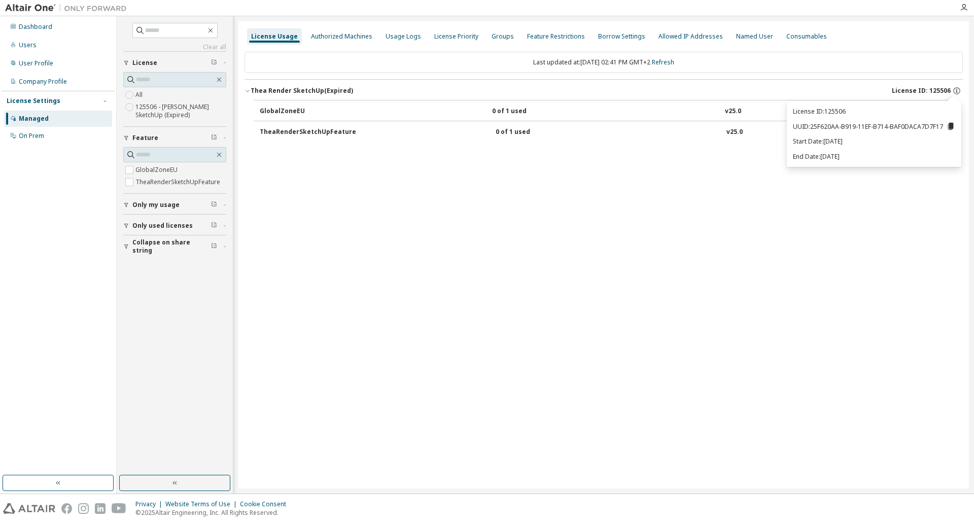
click at [691, 209] on div "License Usage Authorized Machines Usage Logs License Priority Groups Feature Re…" at bounding box center [604, 254] width 731 height 467
click at [299, 111] on div "GlobalZoneEU" at bounding box center [305, 111] width 91 height 9
click at [283, 107] on div "GlobalZoneEU" at bounding box center [305, 111] width 91 height 9
click at [951, 113] on icon "button" at bounding box center [949, 111] width 9 height 9
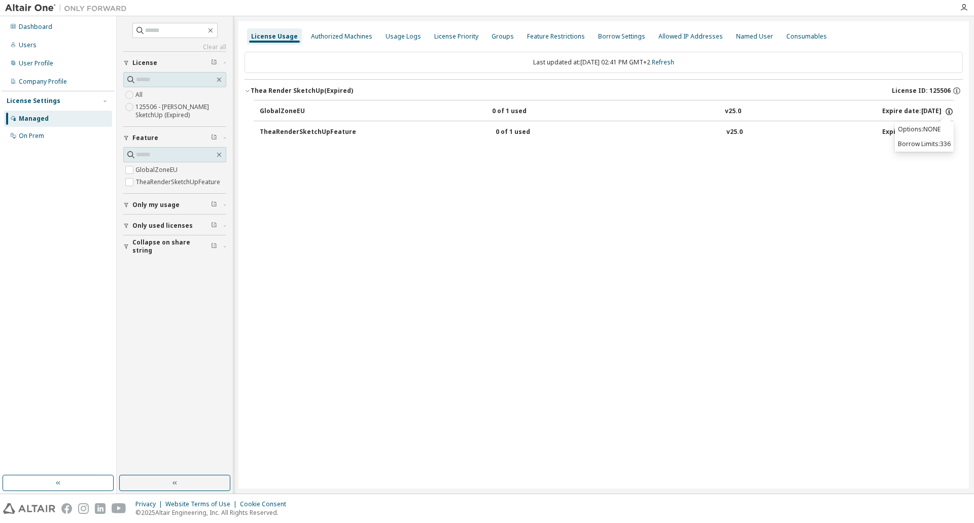
click at [951, 112] on icon "button" at bounding box center [949, 111] width 9 height 9
click at [947, 131] on icon "button" at bounding box center [949, 132] width 7 height 7
click at [152, 204] on span "Only my usage" at bounding box center [155, 205] width 47 height 8
click at [143, 217] on label "Yes" at bounding box center [142, 220] width 12 height 12
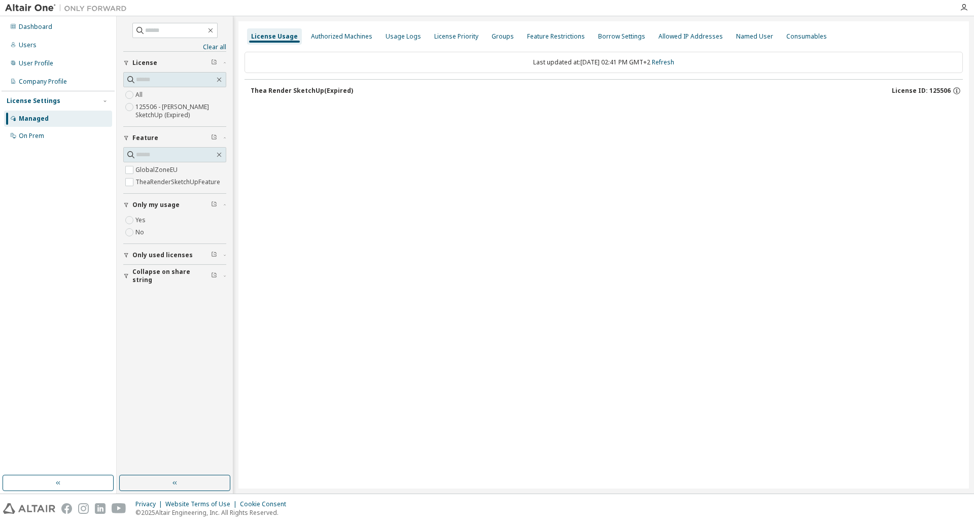
click at [157, 257] on span "Only used licenses" at bounding box center [162, 255] width 60 height 8
click at [145, 269] on label "Yes" at bounding box center [142, 270] width 12 height 12
click at [159, 231] on span "Collapse on share string" at bounding box center [171, 230] width 79 height 16
click at [144, 245] on label "Yes" at bounding box center [142, 246] width 12 height 12
click at [310, 90] on div "Thea Render SketchUp (Expired)" at bounding box center [302, 91] width 103 height 8
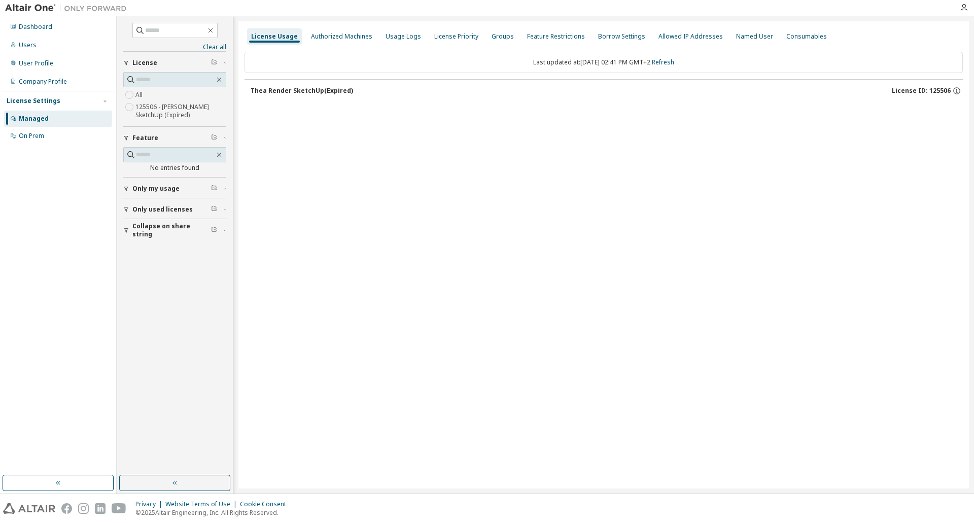
click at [310, 90] on div "Thea Render SketchUp (Expired)" at bounding box center [302, 91] width 103 height 8
click at [50, 335] on div "Dashboard Users User Profile Company Profile License Settings Managed On Prem" at bounding box center [58, 246] width 113 height 456
click at [50, 24] on div "Dashboard" at bounding box center [35, 27] width 33 height 8
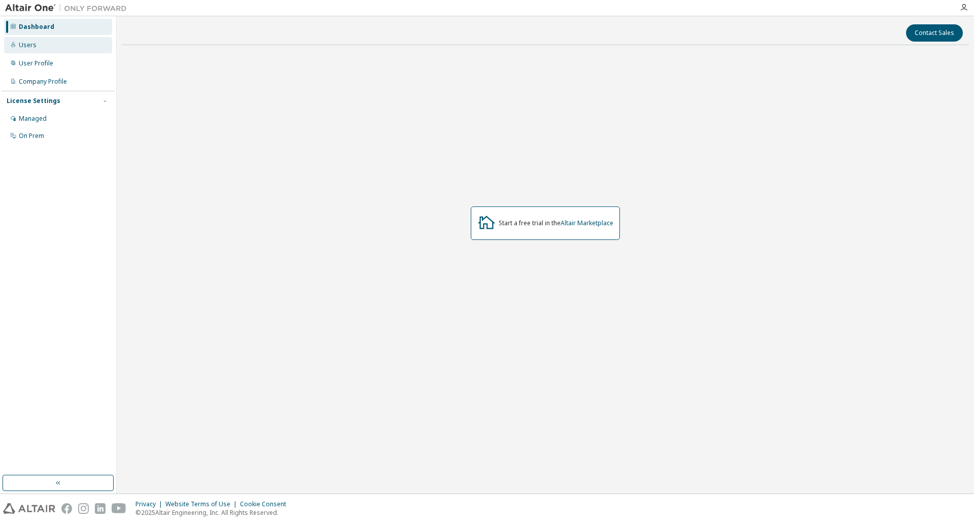
click at [47, 48] on div "Users" at bounding box center [58, 45] width 108 height 16
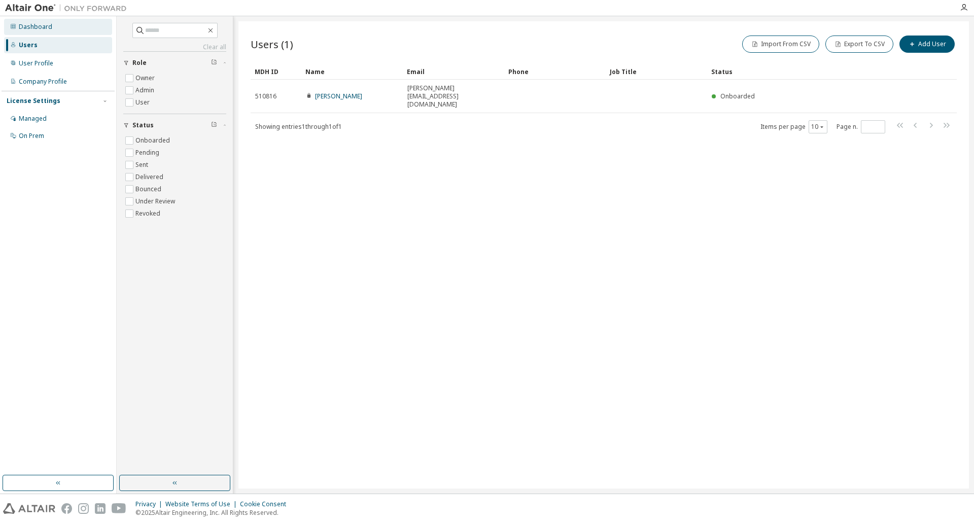
click at [58, 31] on div "Dashboard" at bounding box center [58, 27] width 108 height 16
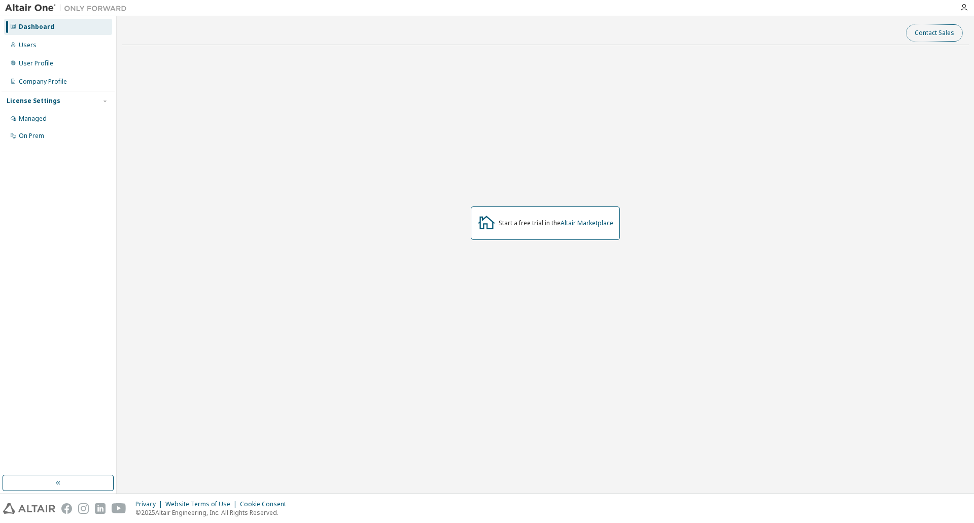
click at [947, 33] on button "Contact Sales" at bounding box center [934, 32] width 57 height 17
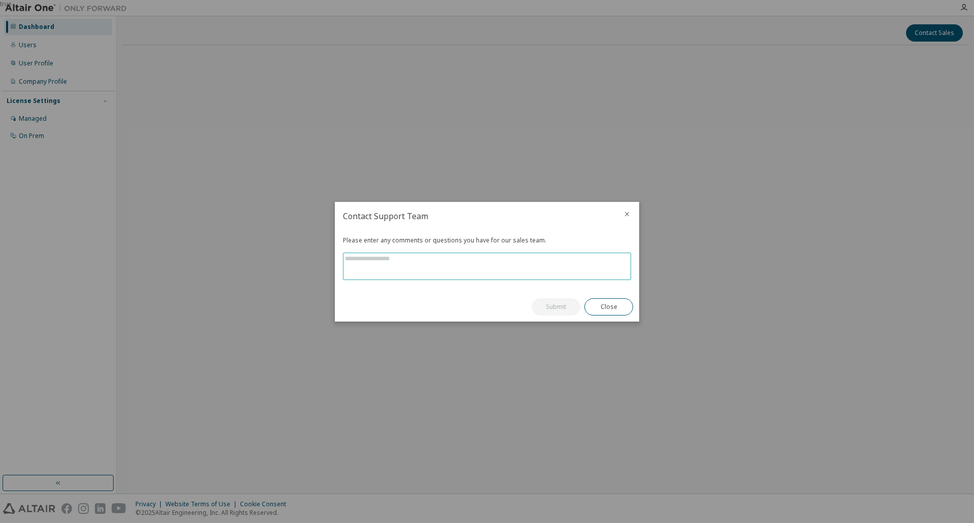
click at [392, 258] on textarea at bounding box center [487, 266] width 287 height 26
type textarea "*"
type textarea "**********"
click at [550, 305] on button "Submit" at bounding box center [556, 306] width 49 height 17
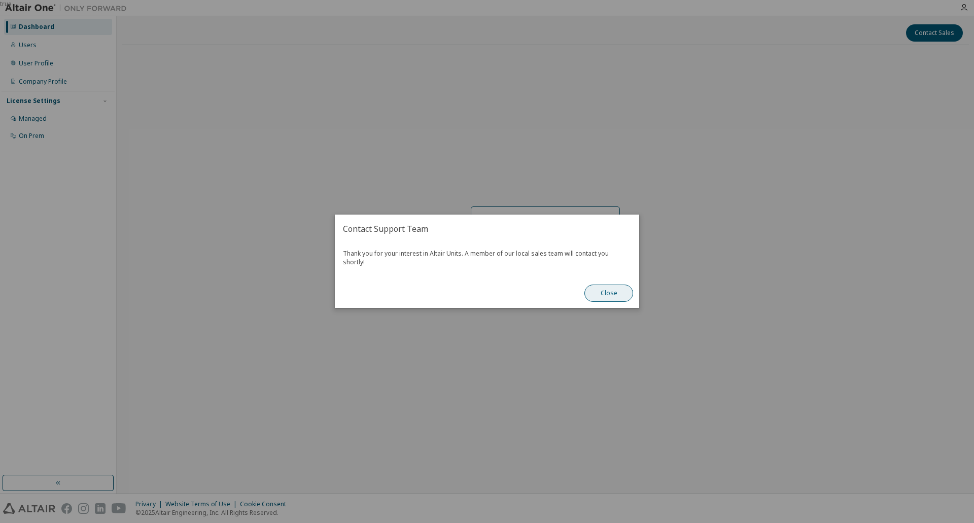
click at [614, 292] on button "Close" at bounding box center [609, 293] width 49 height 17
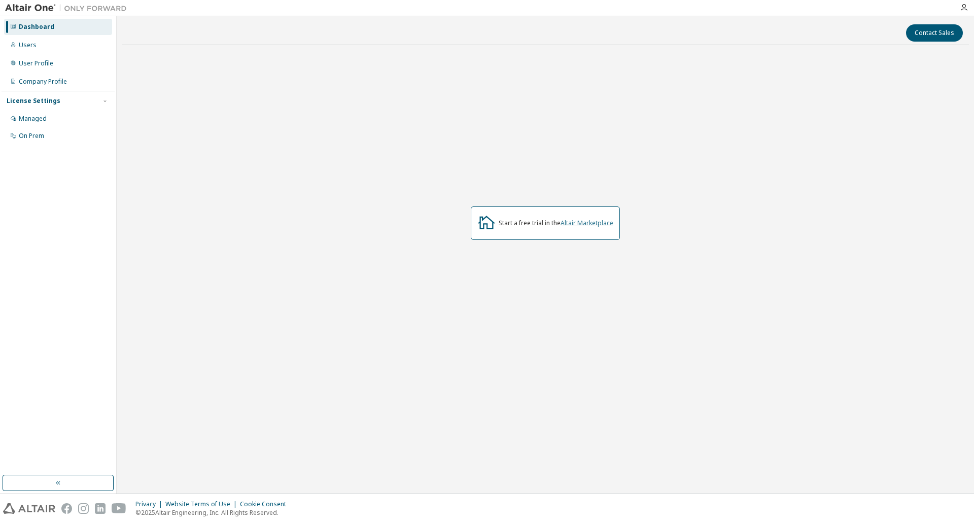
click at [598, 219] on link "Altair Marketplace" at bounding box center [587, 223] width 53 height 9
